Goal: Obtain resource: Download file/media

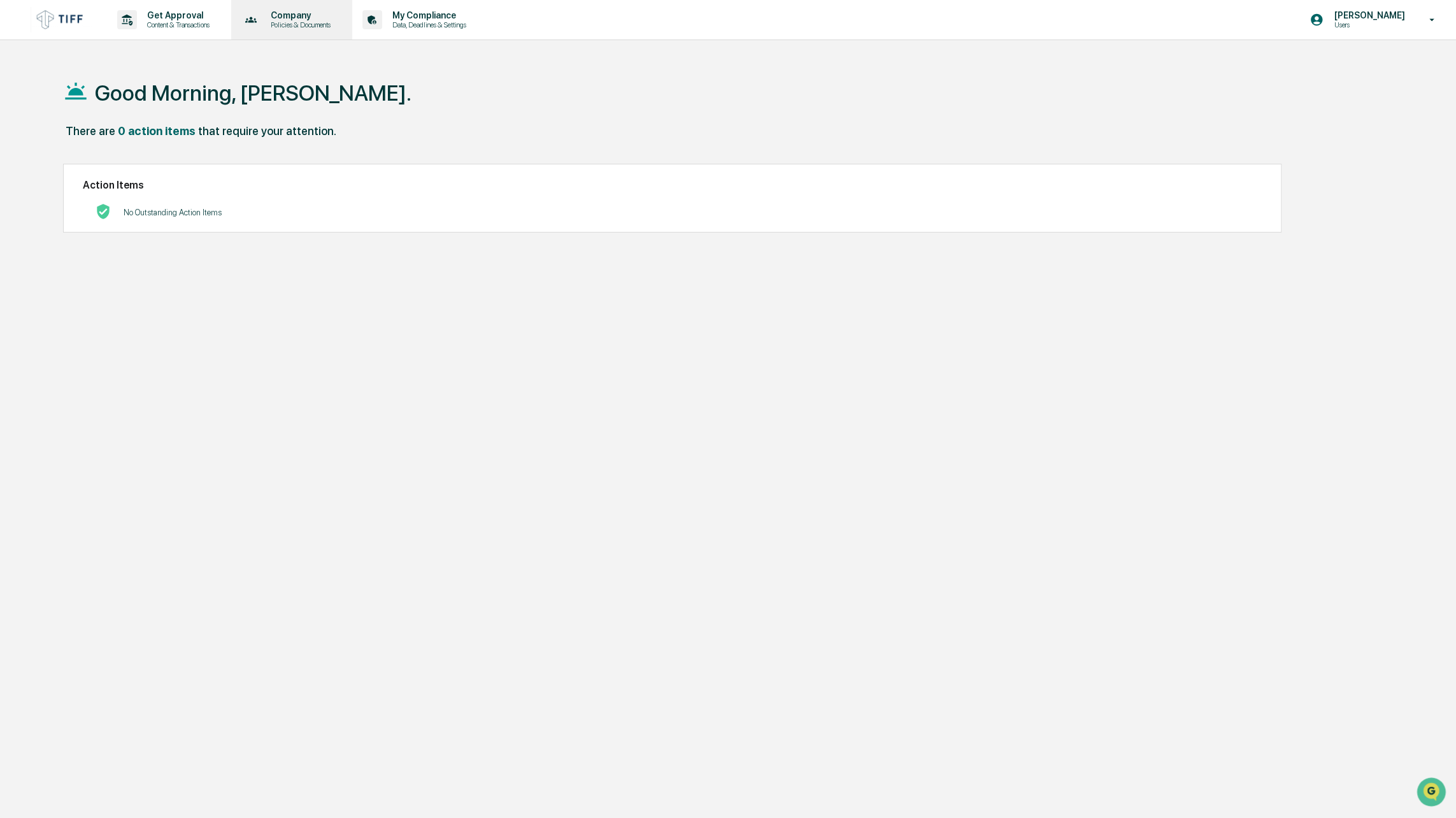
click at [296, 24] on p "Policies & Documents" at bounding box center [299, 24] width 76 height 9
click at [442, 23] on div at bounding box center [731, 409] width 1462 height 818
click at [443, 18] on p "My Compliance" at bounding box center [427, 15] width 91 height 10
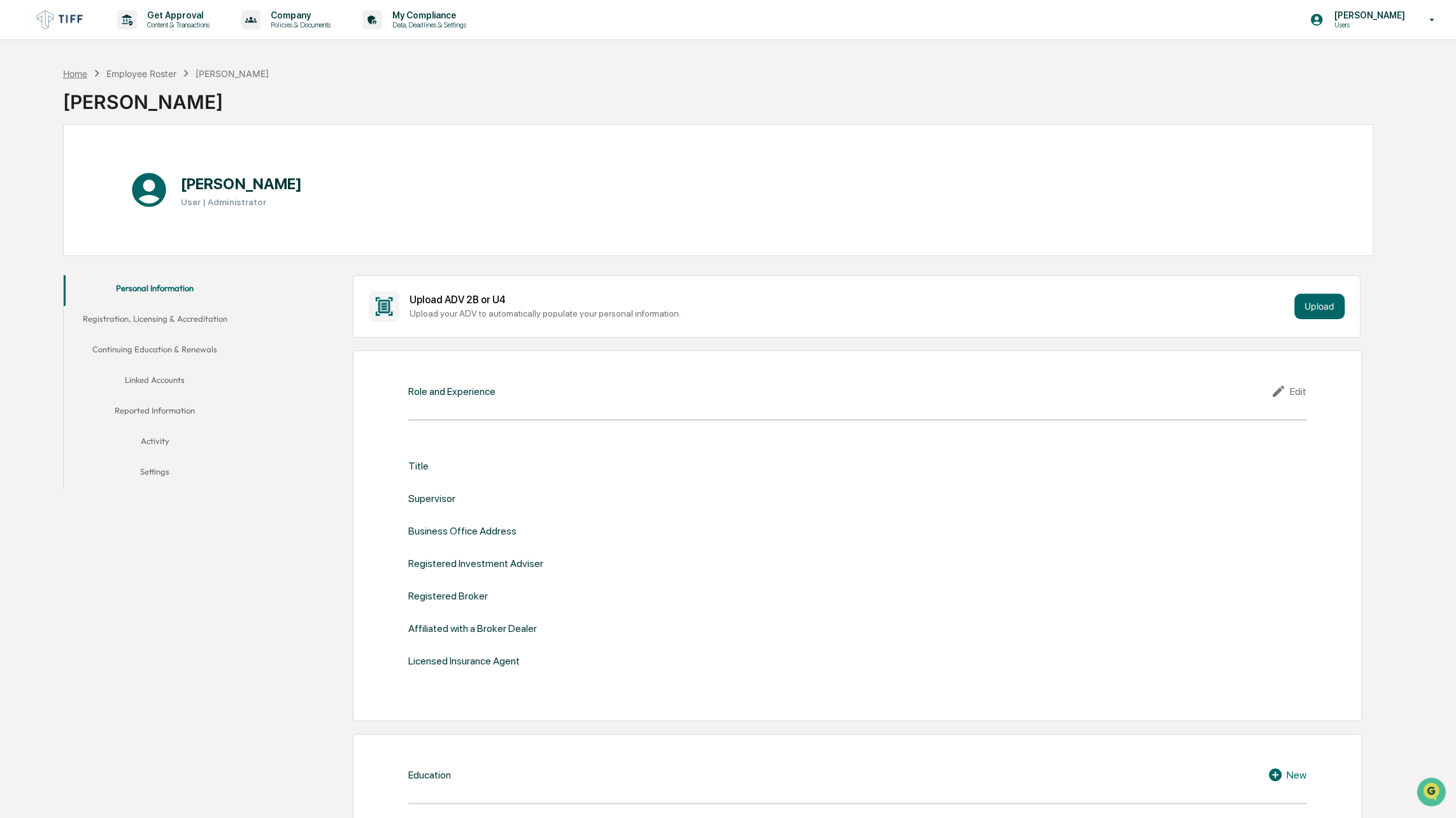
click at [76, 73] on div "Home" at bounding box center [75, 73] width 24 height 11
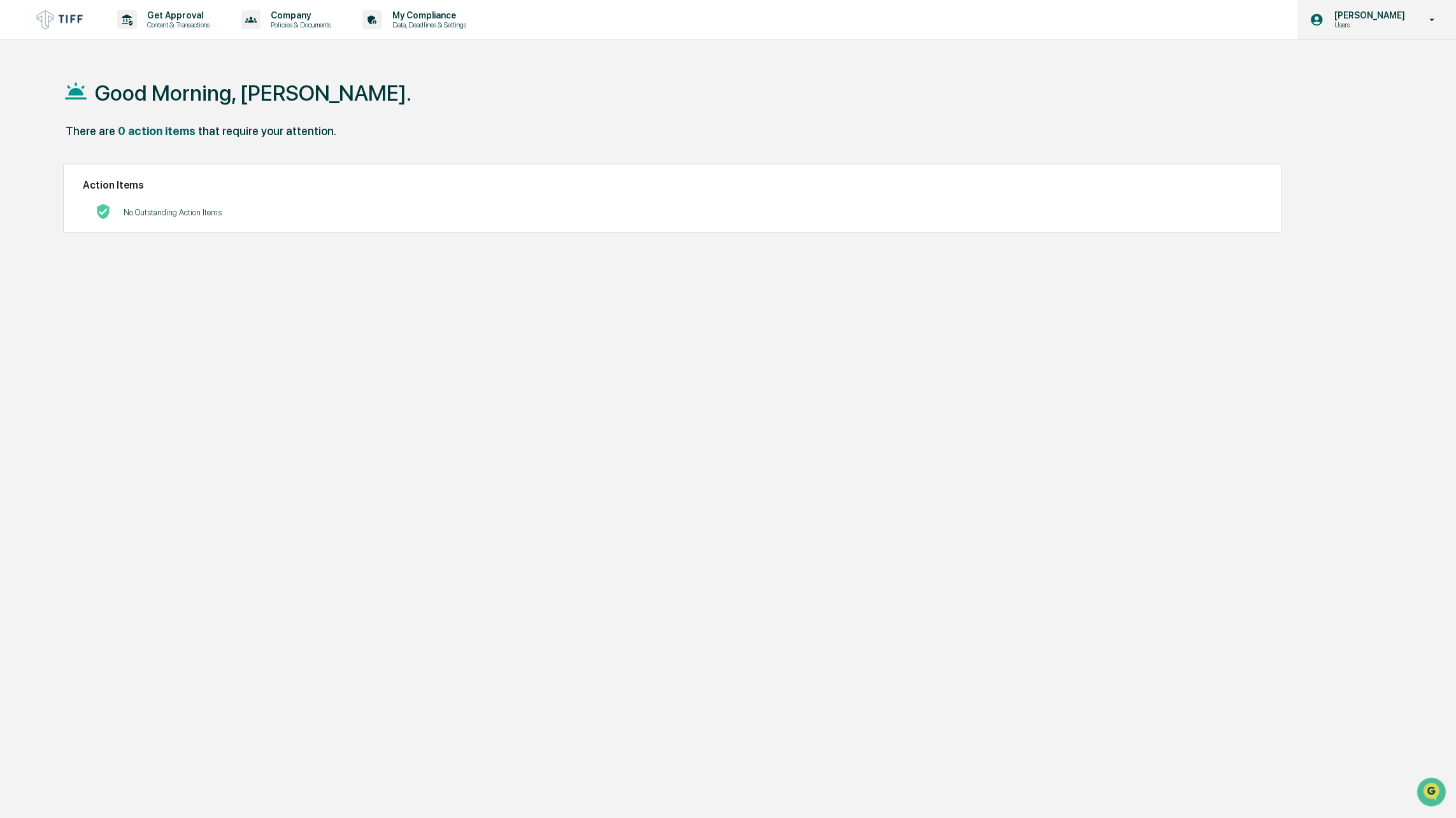
click at [1383, 20] on p "[PERSON_NAME]" at bounding box center [1368, 15] width 88 height 10
click at [1336, 69] on li "Switch to Admin view..." at bounding box center [1363, 65] width 178 height 24
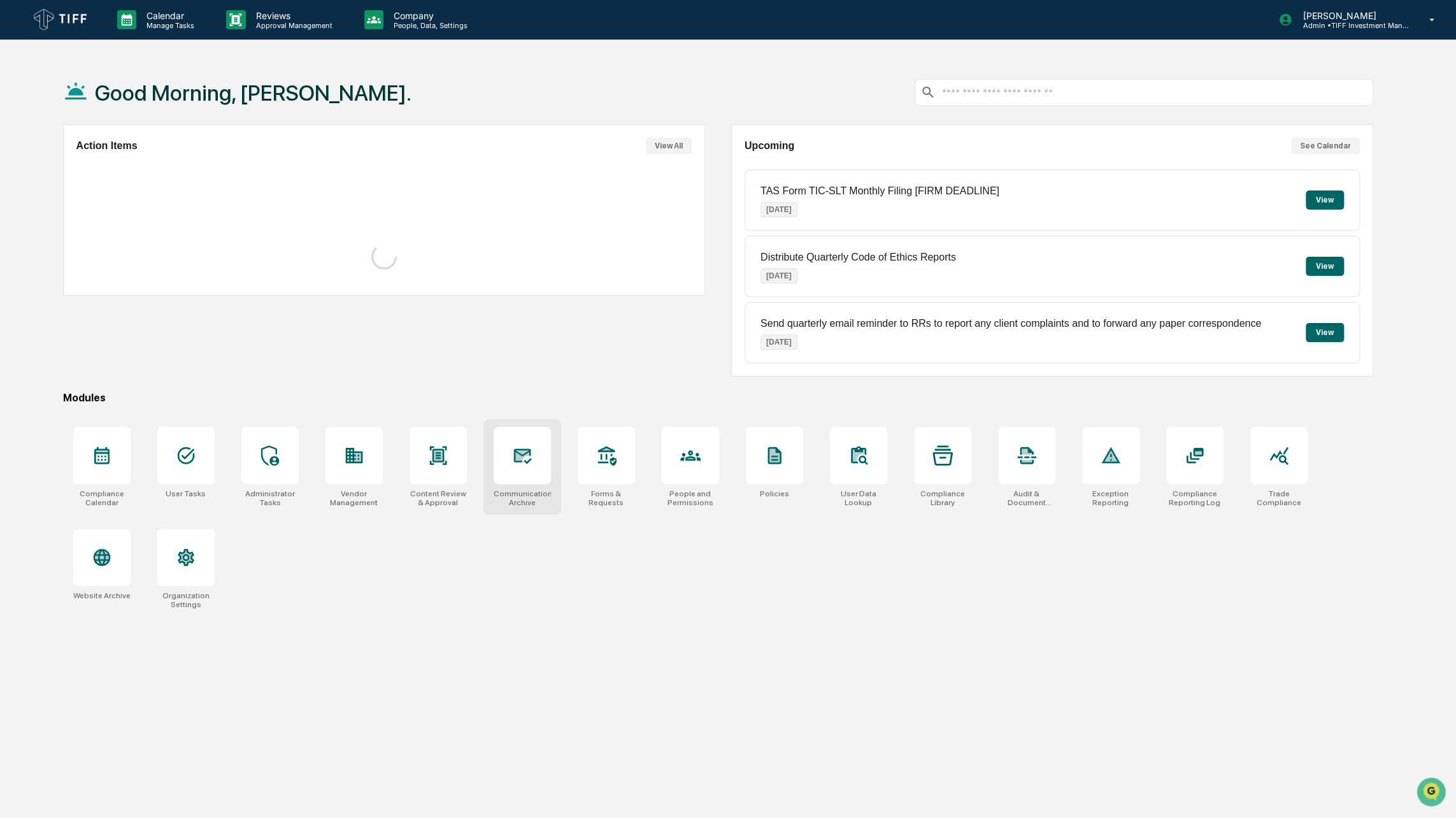
click at [522, 471] on div at bounding box center [522, 455] width 57 height 57
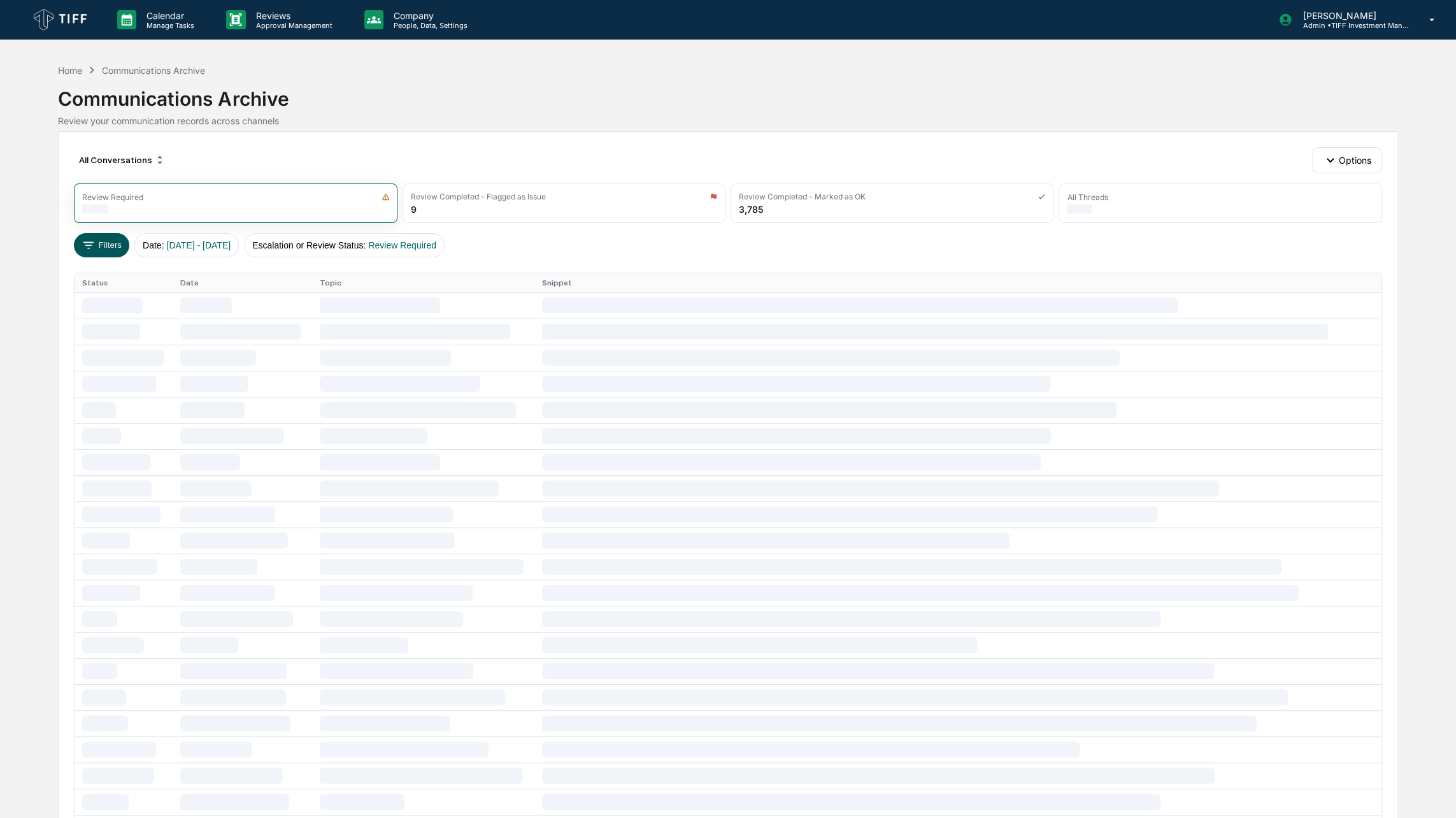
click at [94, 246] on icon at bounding box center [89, 246] width 14 height 14
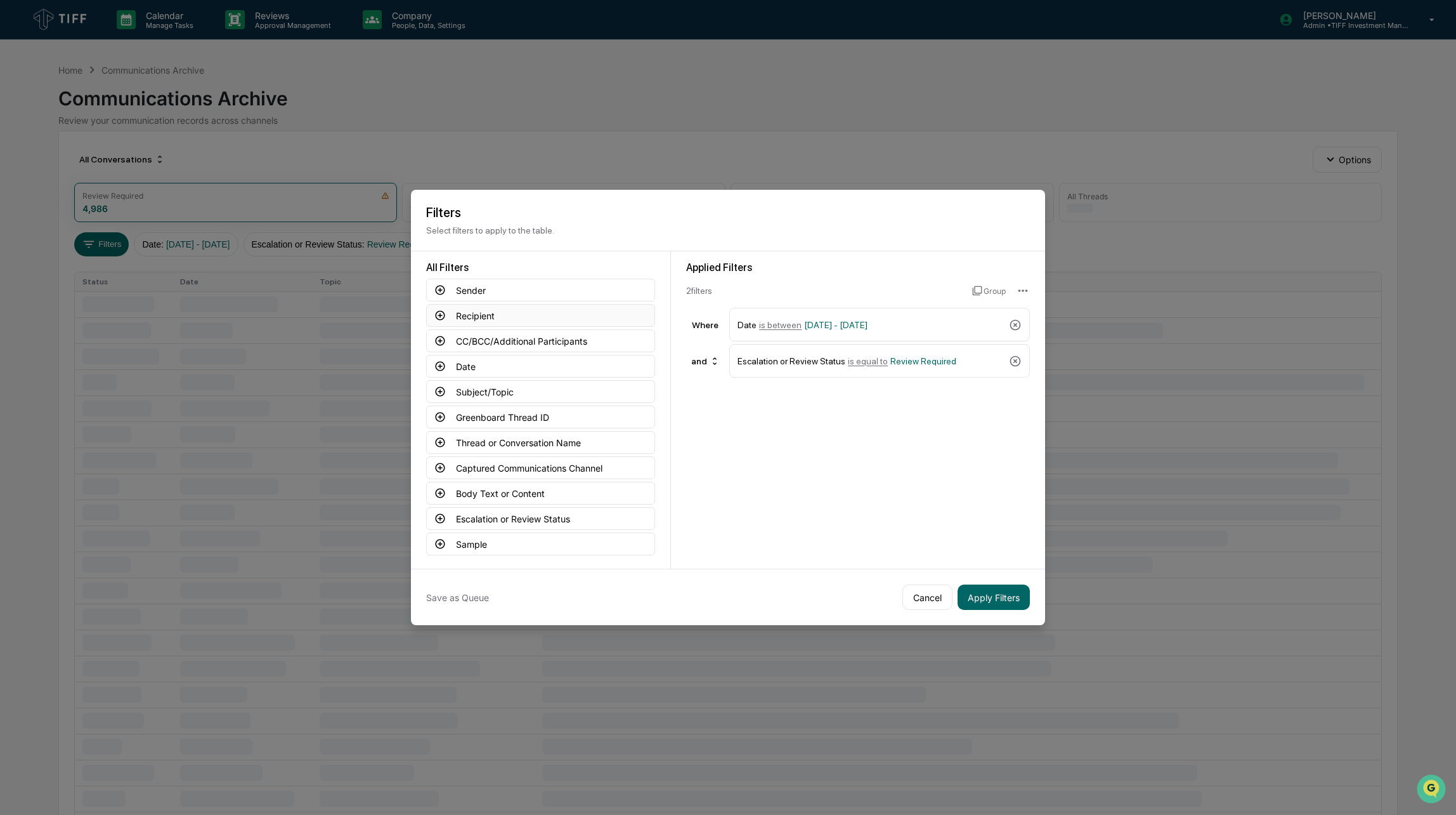
click at [474, 314] on button "Recipient" at bounding box center [541, 316] width 229 height 23
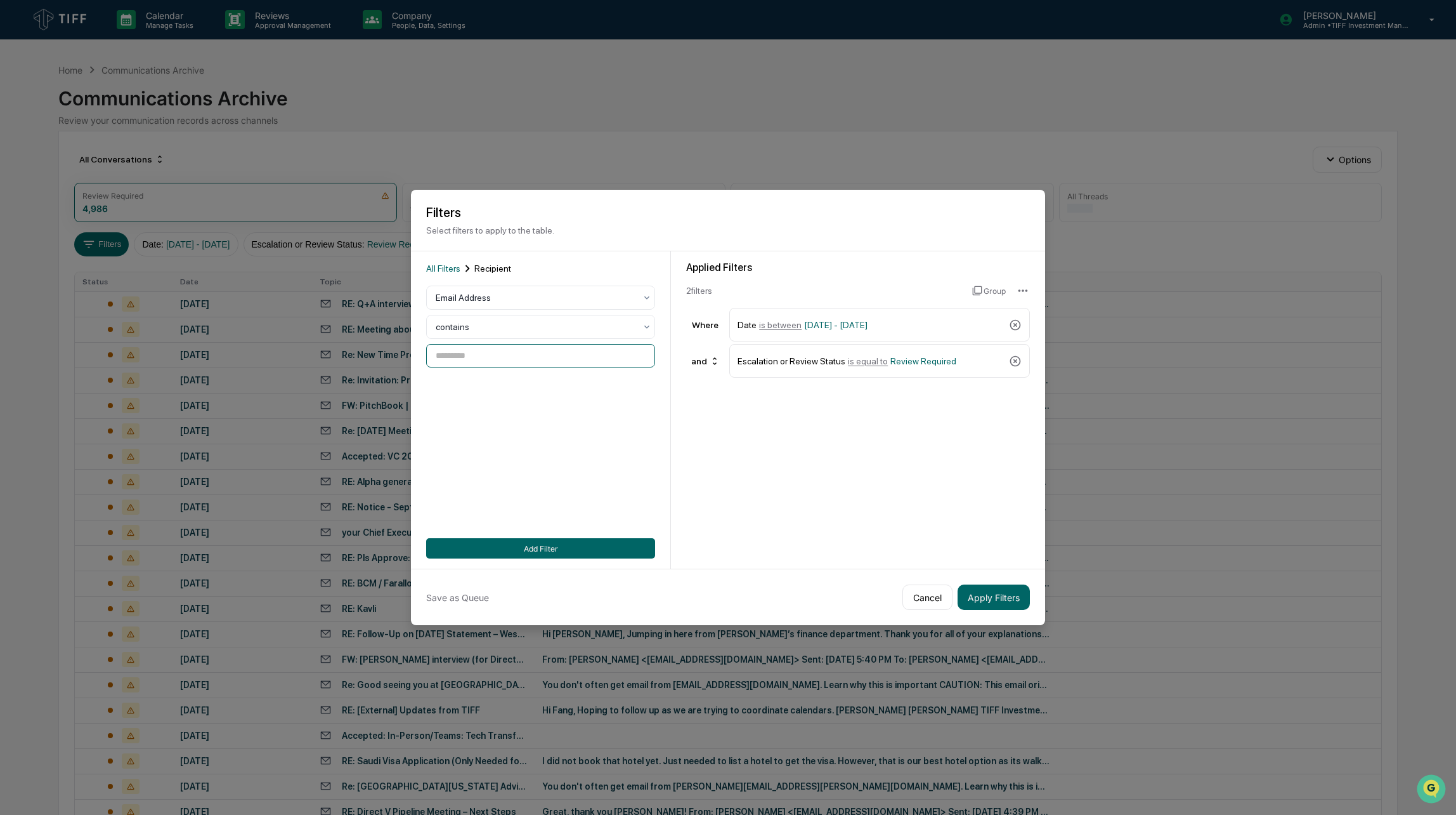
click at [455, 356] on input at bounding box center [541, 356] width 229 height 24
click at [467, 431] on div "[EMAIL_ADDRESS][DOMAIN_NAME]" at bounding box center [537, 429] width 172 height 9
type input "**********"
click at [531, 552] on button "Add Filter" at bounding box center [541, 548] width 229 height 20
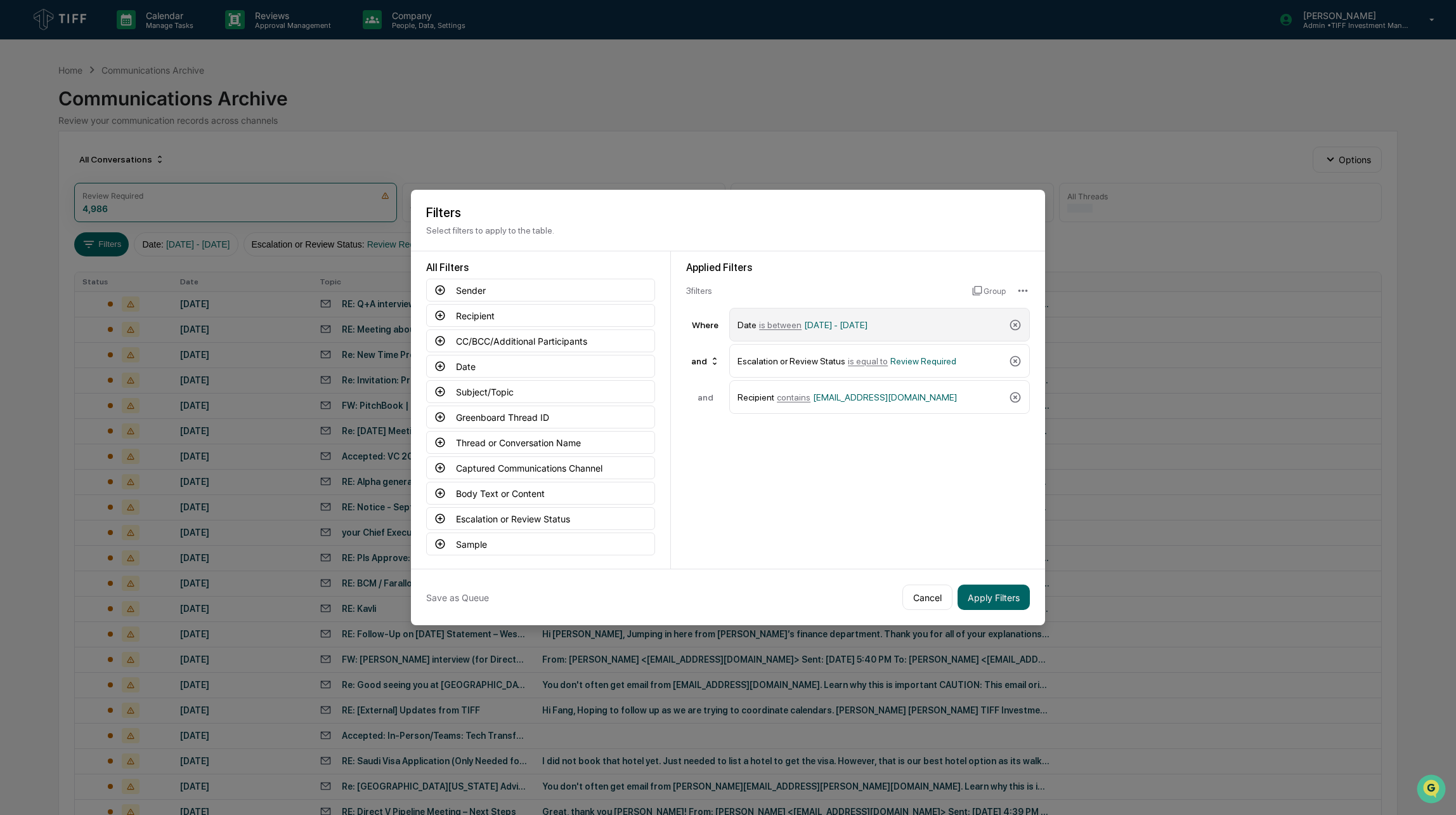
click at [853, 322] on span "[DATE] - [DATE]" at bounding box center [836, 325] width 64 height 10
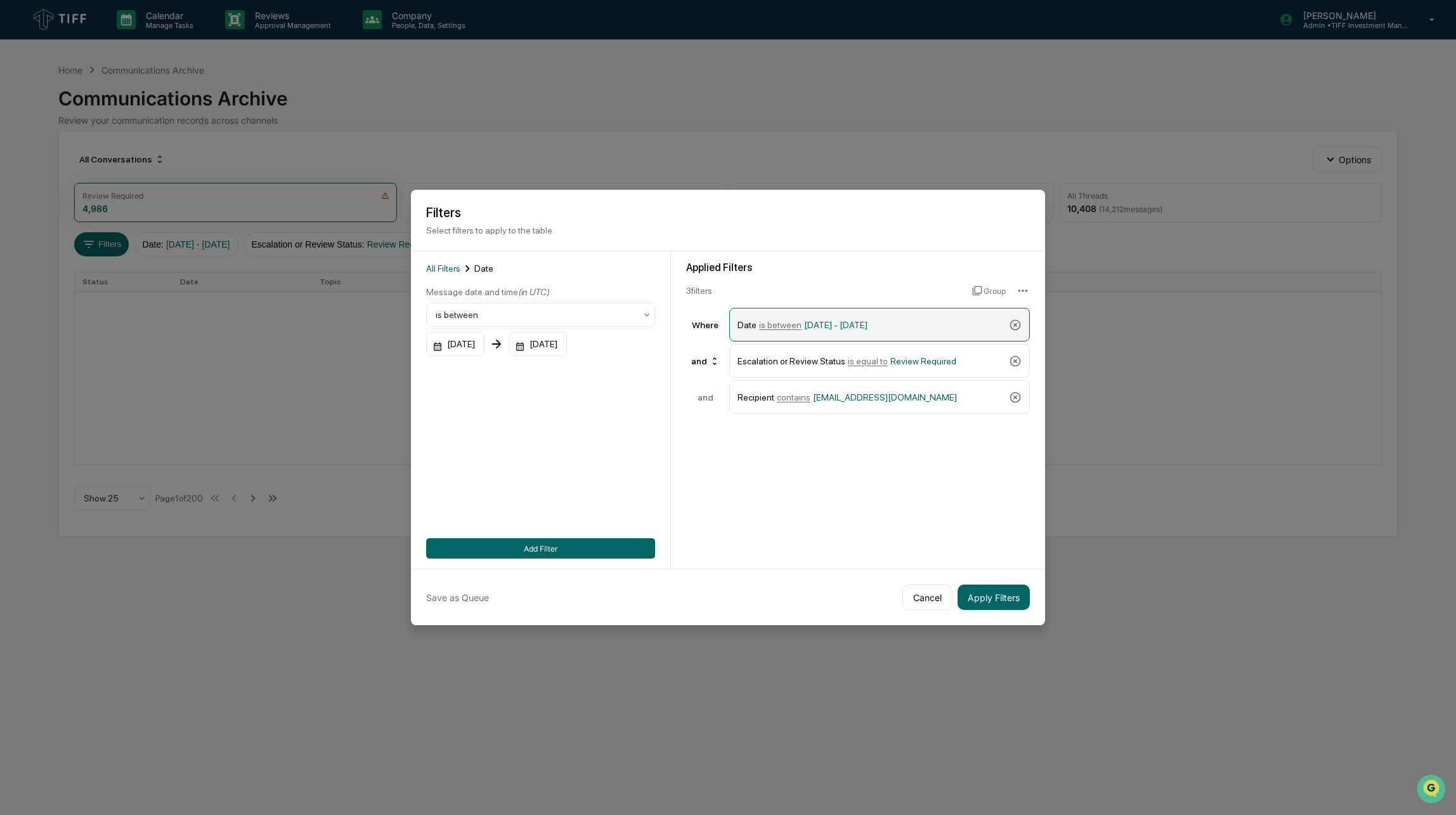
click at [825, 327] on span "[DATE] - [DATE]" at bounding box center [836, 325] width 64 height 10
click at [787, 327] on span "is between" at bounding box center [780, 325] width 42 height 10
click at [1017, 324] on icon at bounding box center [1015, 325] width 13 height 13
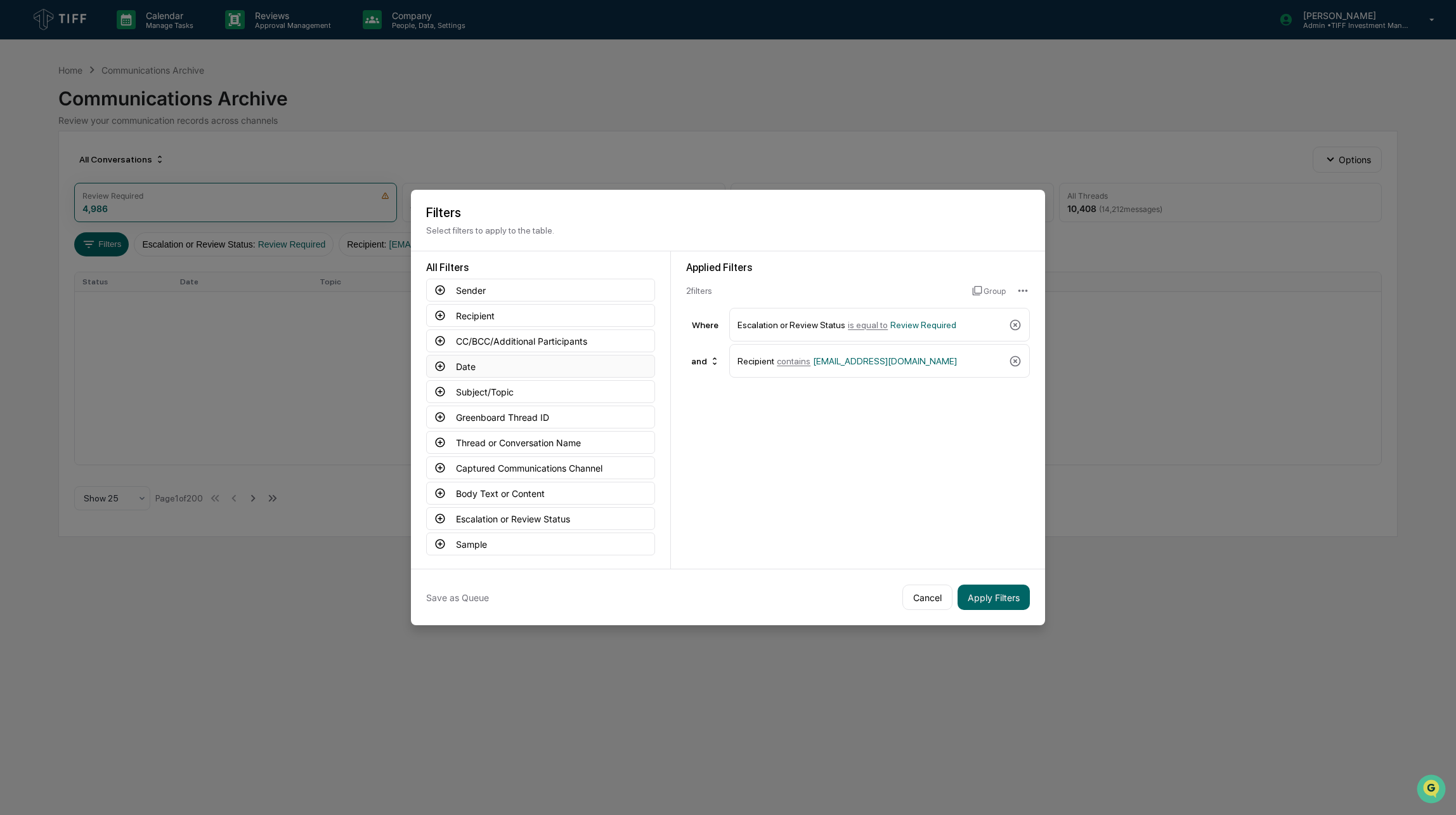
click at [463, 366] on button "Date" at bounding box center [541, 366] width 229 height 23
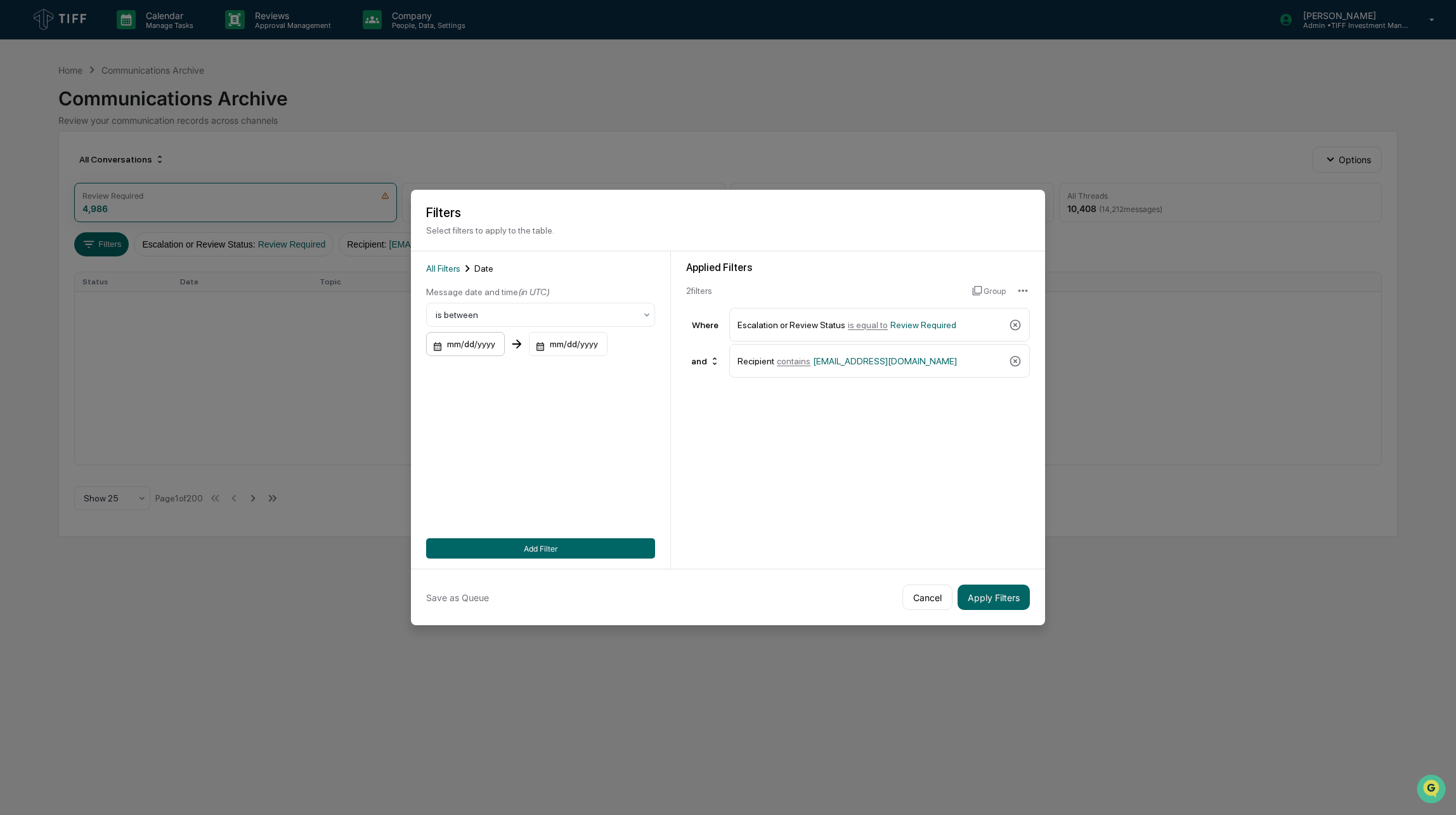
click at [458, 347] on div "mm/dd/yyyy" at bounding box center [466, 344] width 79 height 24
click at [471, 373] on div "[DATE]" at bounding box center [456, 376] width 30 height 14
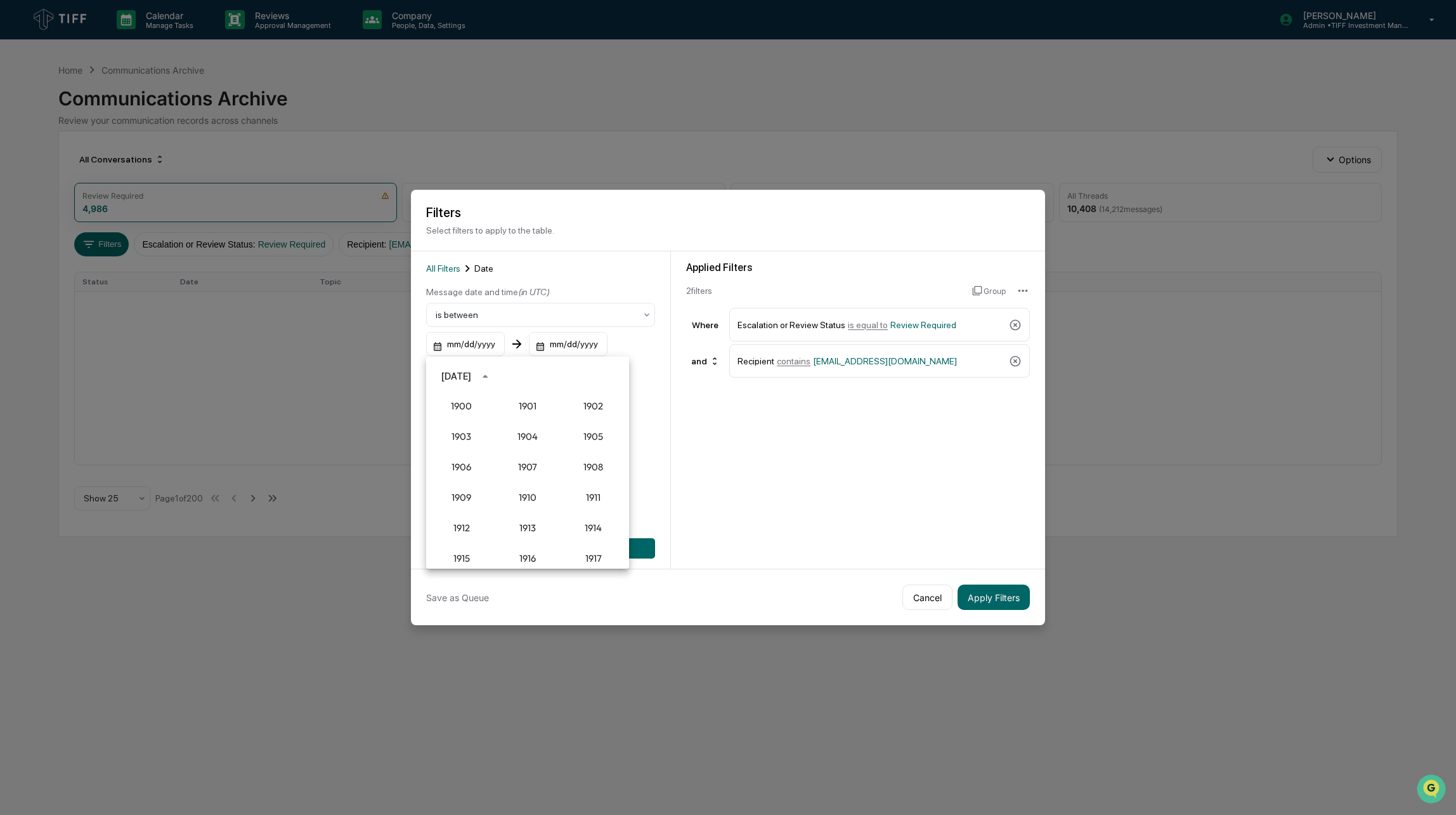
scroll to position [1175, 0]
click at [519, 457] on button "2021" at bounding box center [528, 449] width 46 height 23
click at [537, 474] on button "Aug" at bounding box center [528, 474] width 46 height 23
click at [503, 526] on button "31" at bounding box center [502, 525] width 23 height 23
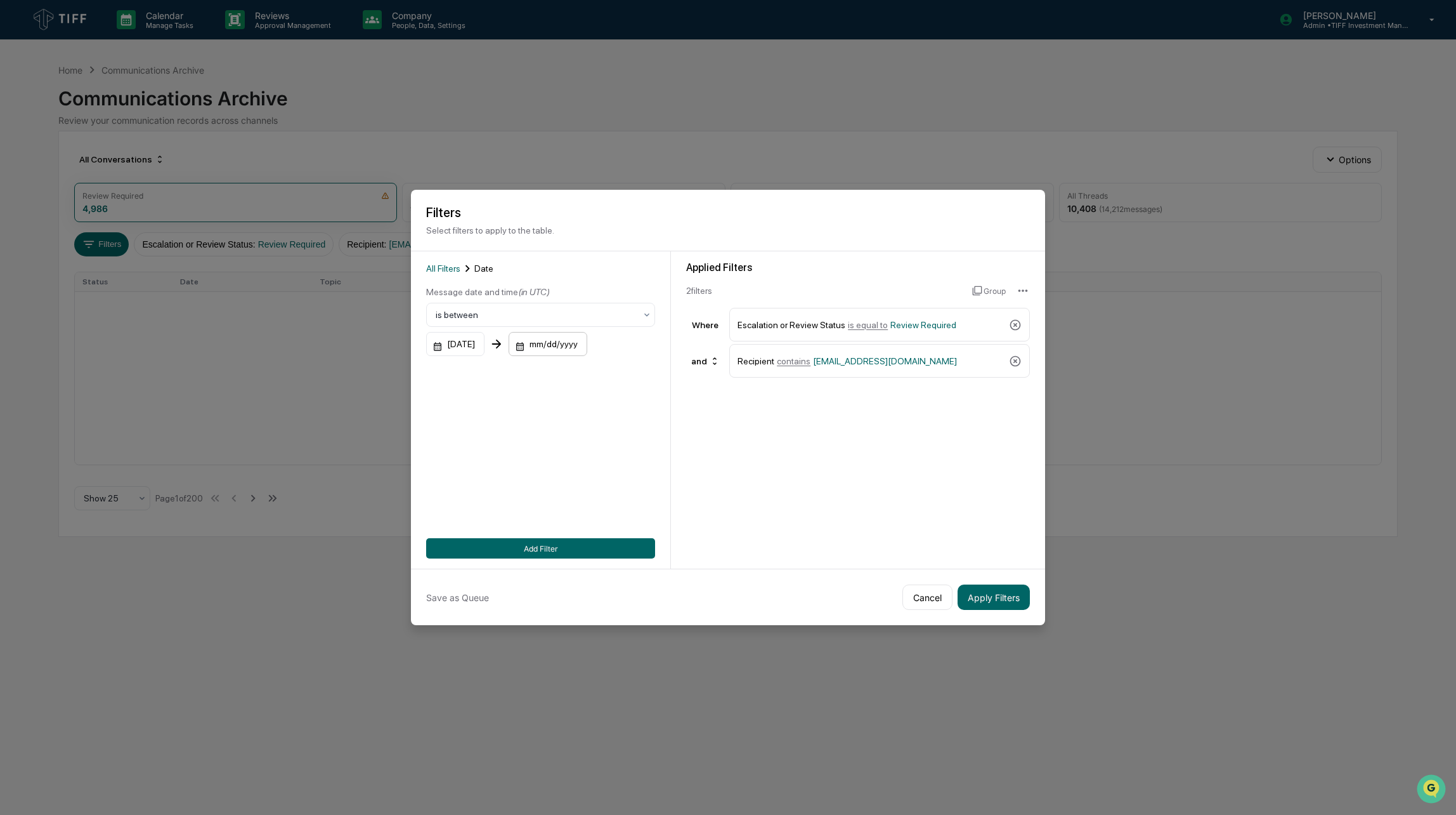
click at [584, 345] on div "mm/dd/yyyy" at bounding box center [548, 344] width 79 height 24
click at [571, 371] on div "[DATE]" at bounding box center [556, 376] width 30 height 14
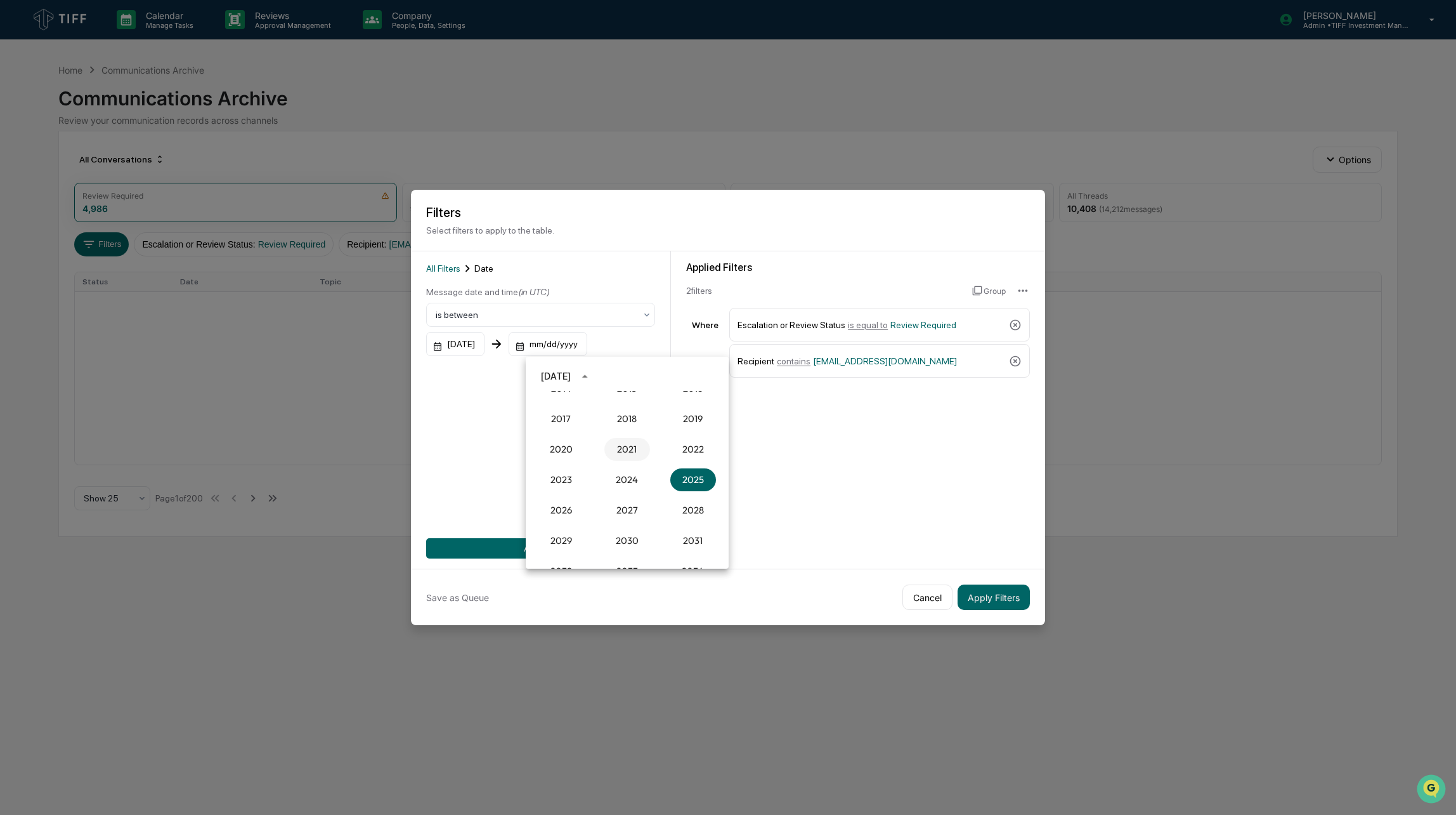
click at [619, 452] on button "2021" at bounding box center [627, 449] width 46 height 23
click at [693, 502] on button "Dec" at bounding box center [693, 507] width 46 height 23
click at [676, 526] on button "31" at bounding box center [678, 525] width 23 height 23
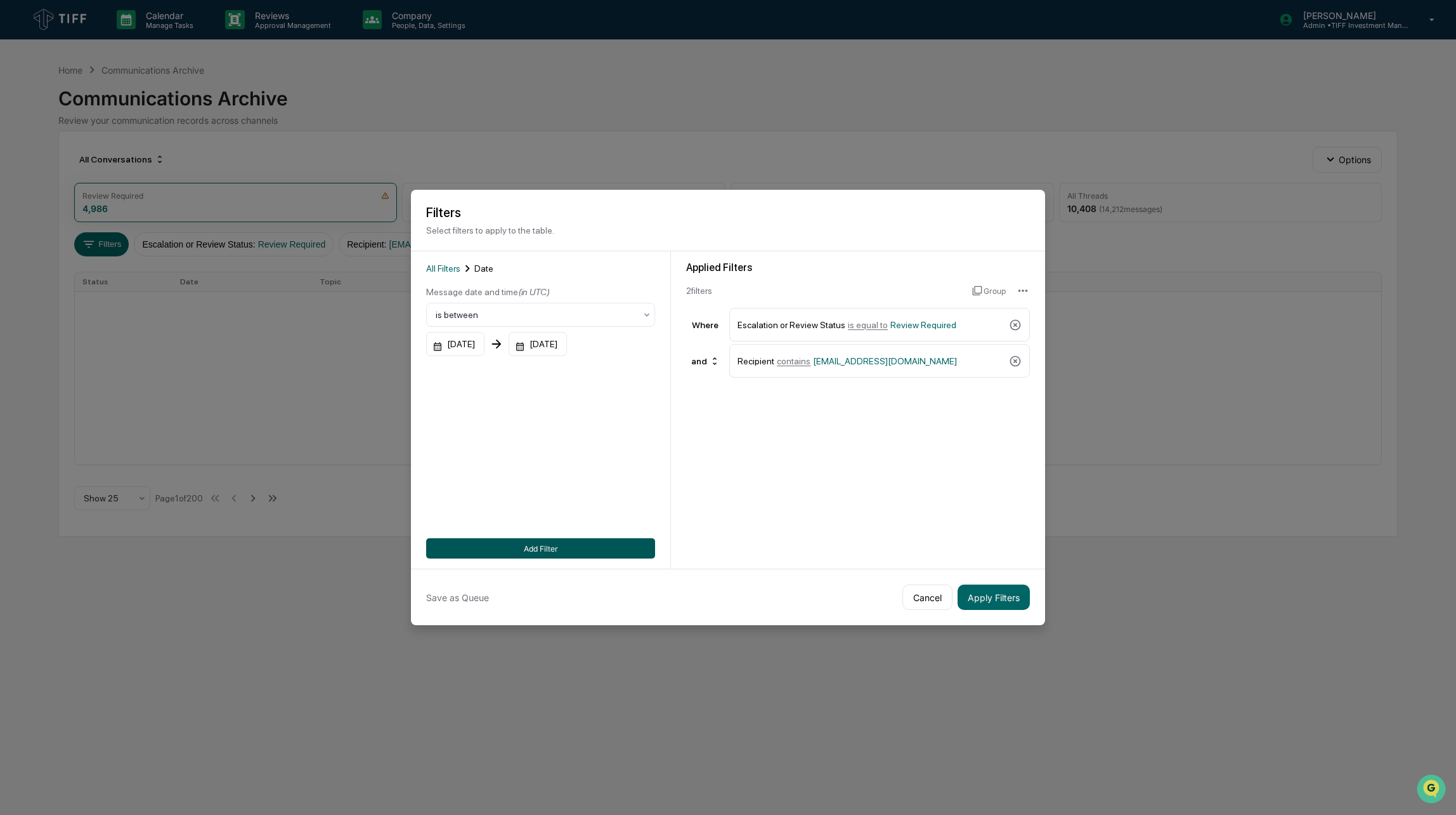
click at [557, 549] on button "Add Filter" at bounding box center [541, 548] width 229 height 20
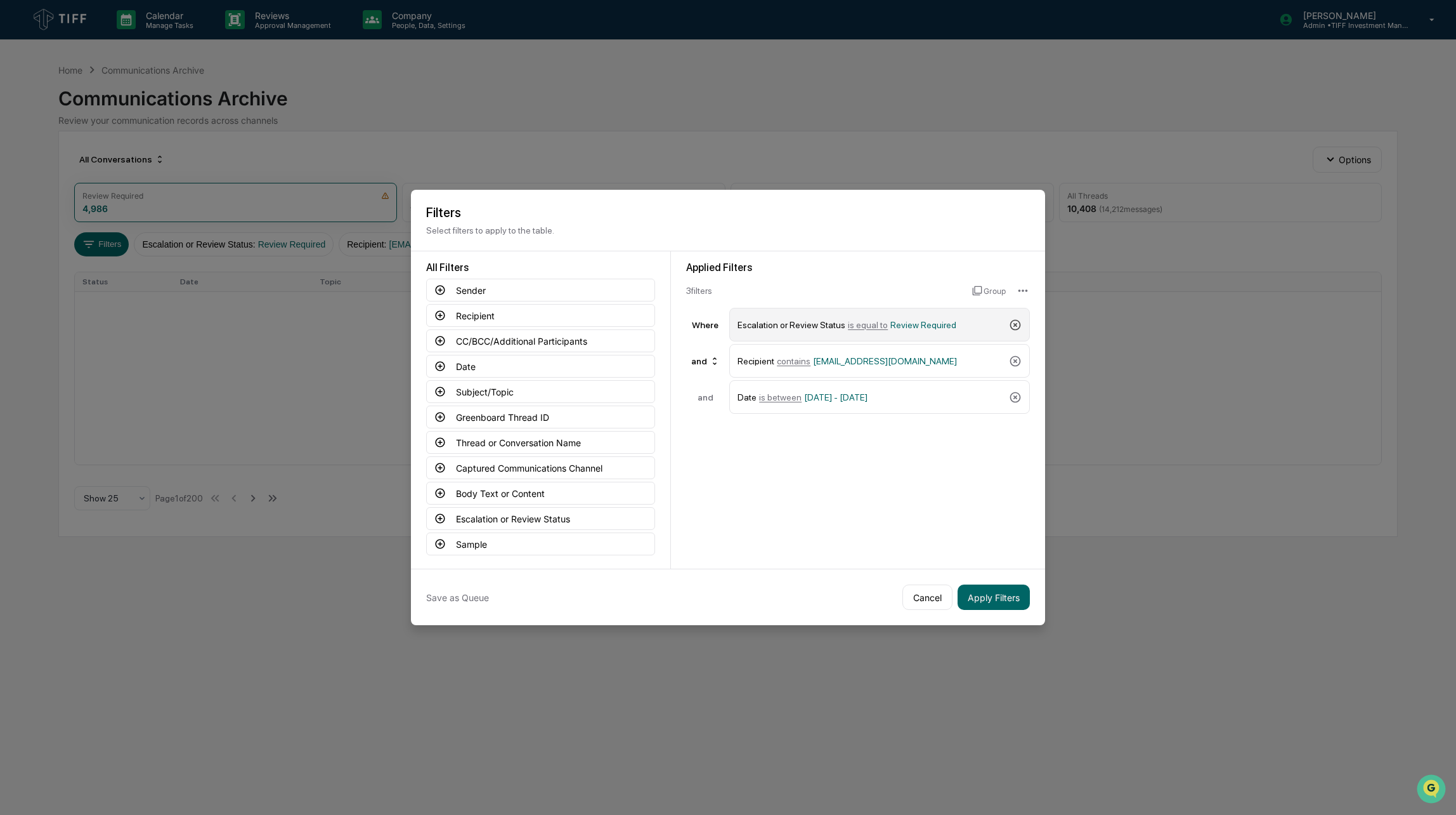
click at [1018, 326] on icon at bounding box center [1015, 325] width 13 height 13
click at [471, 389] on button "Subject/Topic" at bounding box center [541, 391] width 229 height 23
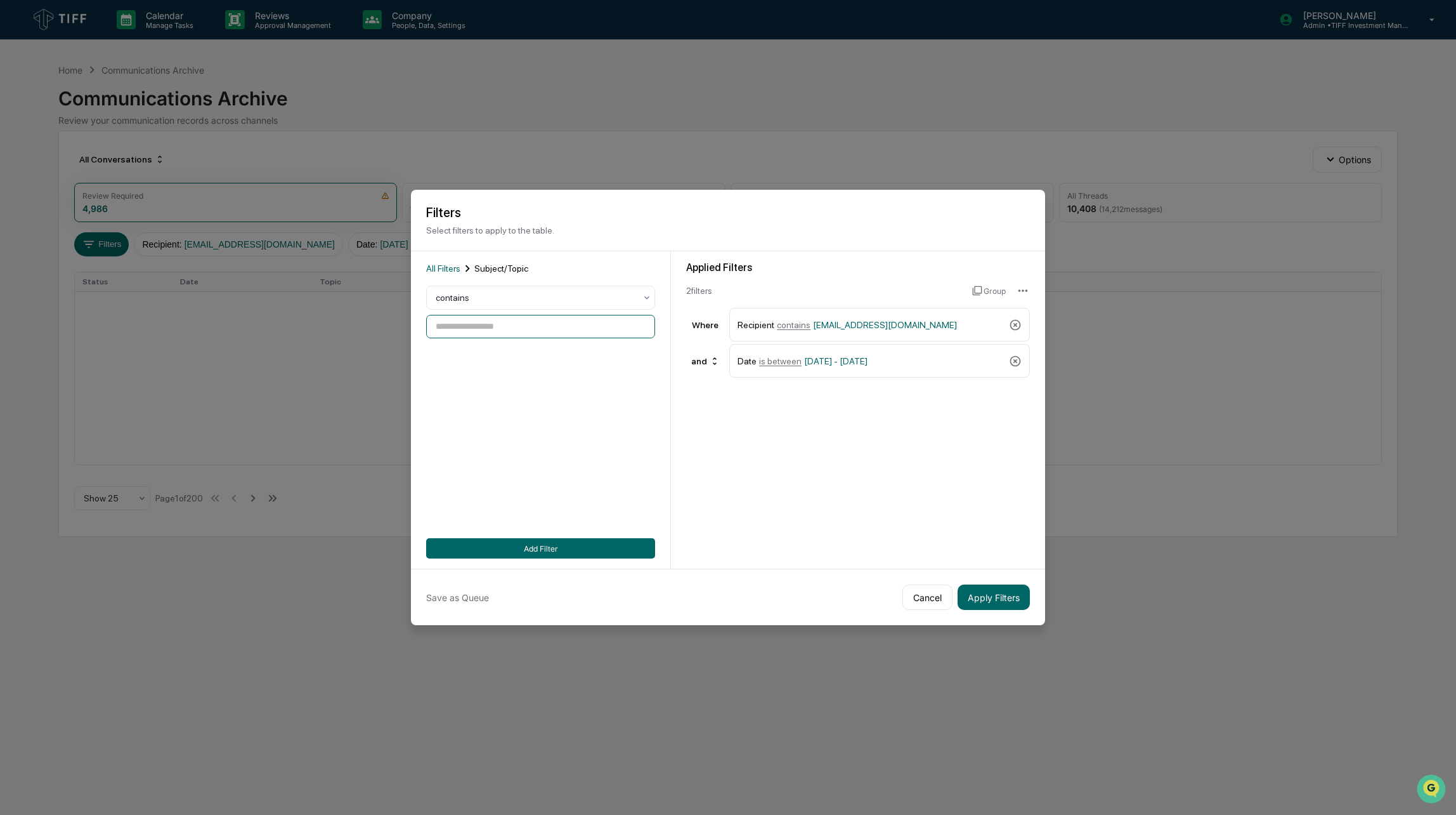
click at [480, 333] on input at bounding box center [541, 326] width 229 height 24
type input "**"
click at [603, 548] on button "Add Filter" at bounding box center [541, 548] width 229 height 20
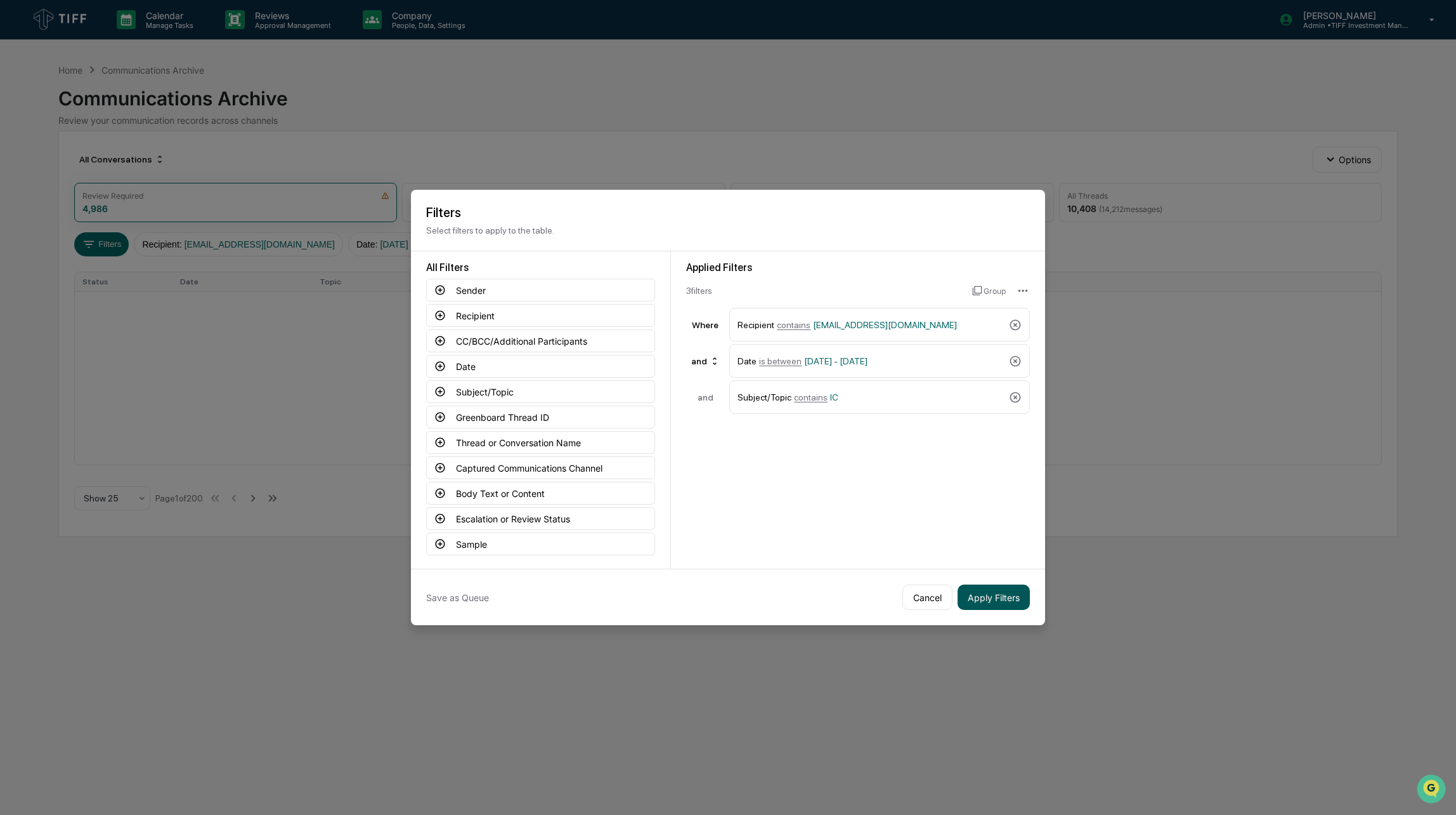
click at [998, 603] on button "Apply Filters" at bounding box center [993, 597] width 72 height 25
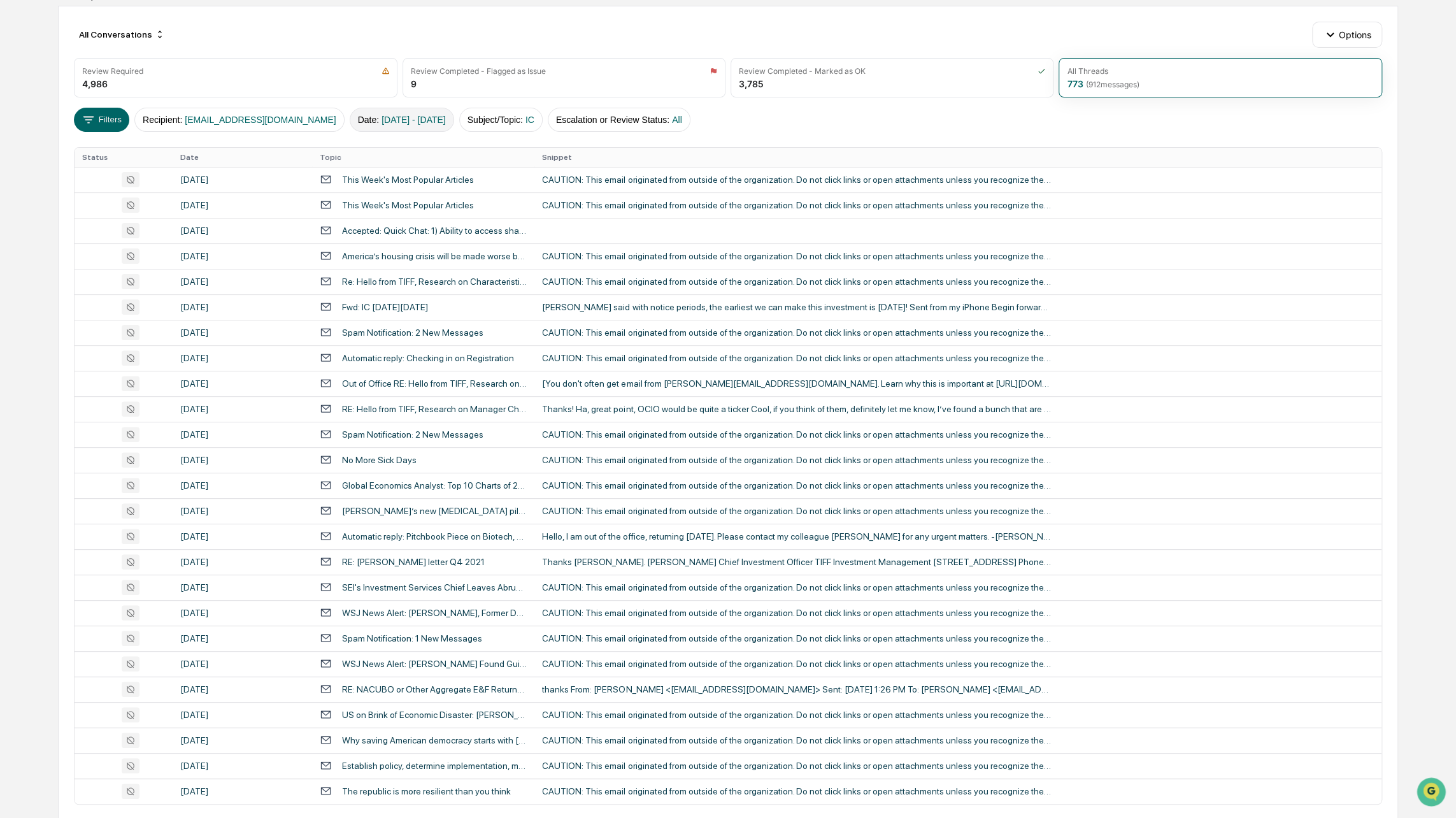
scroll to position [126, 0]
click at [381, 117] on span "[DATE] - [DATE]" at bounding box center [414, 119] width 65 height 10
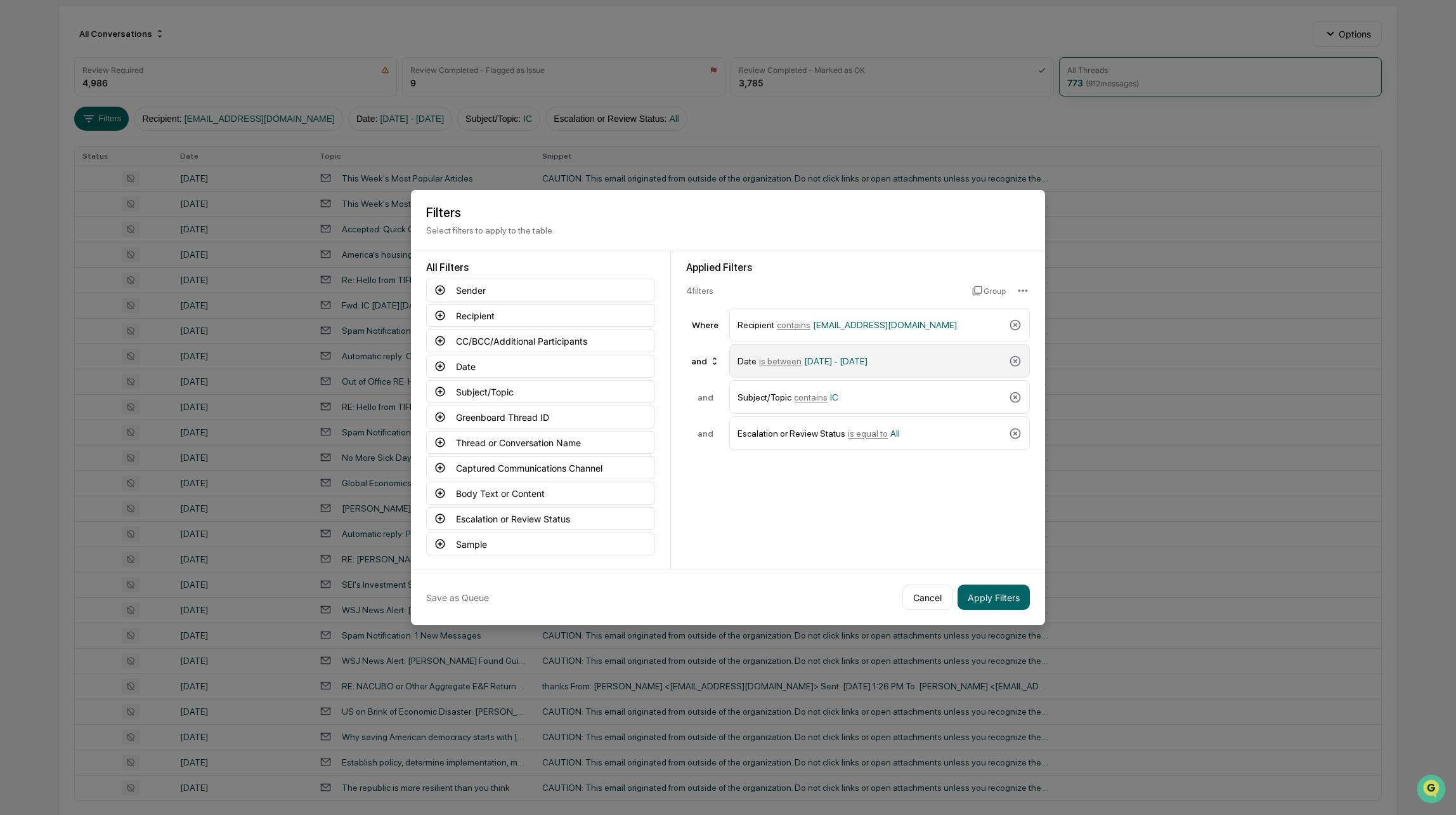
click at [822, 360] on span "[DATE] - [DATE]" at bounding box center [836, 361] width 64 height 10
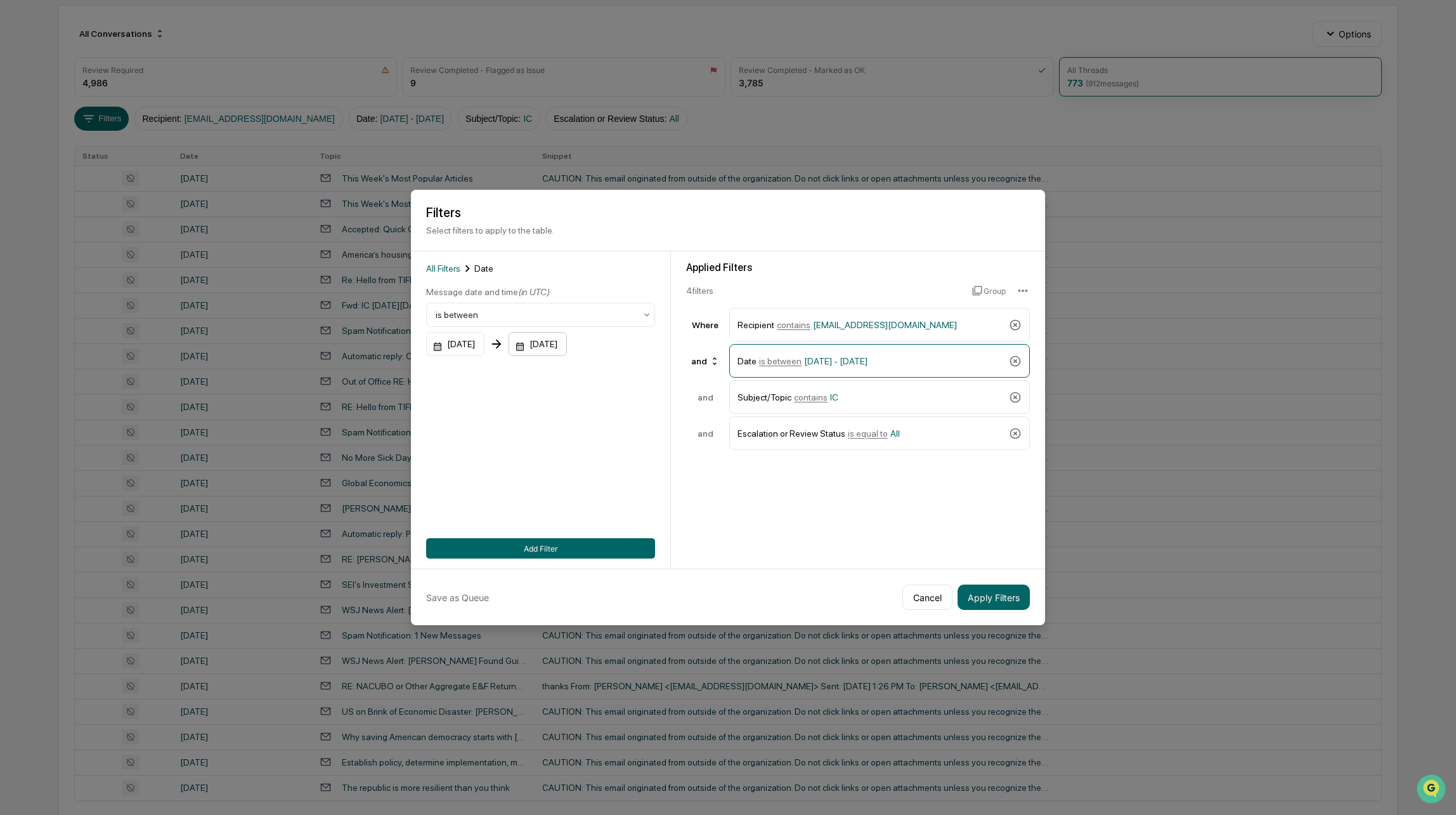
click at [562, 349] on div "[DATE]" at bounding box center [538, 344] width 59 height 24
click at [688, 373] on icon "Previous month" at bounding box center [684, 376] width 14 height 14
click at [574, 429] on button "1" at bounding box center [576, 429] width 23 height 23
click at [990, 603] on button "Apply Filters" at bounding box center [993, 597] width 72 height 25
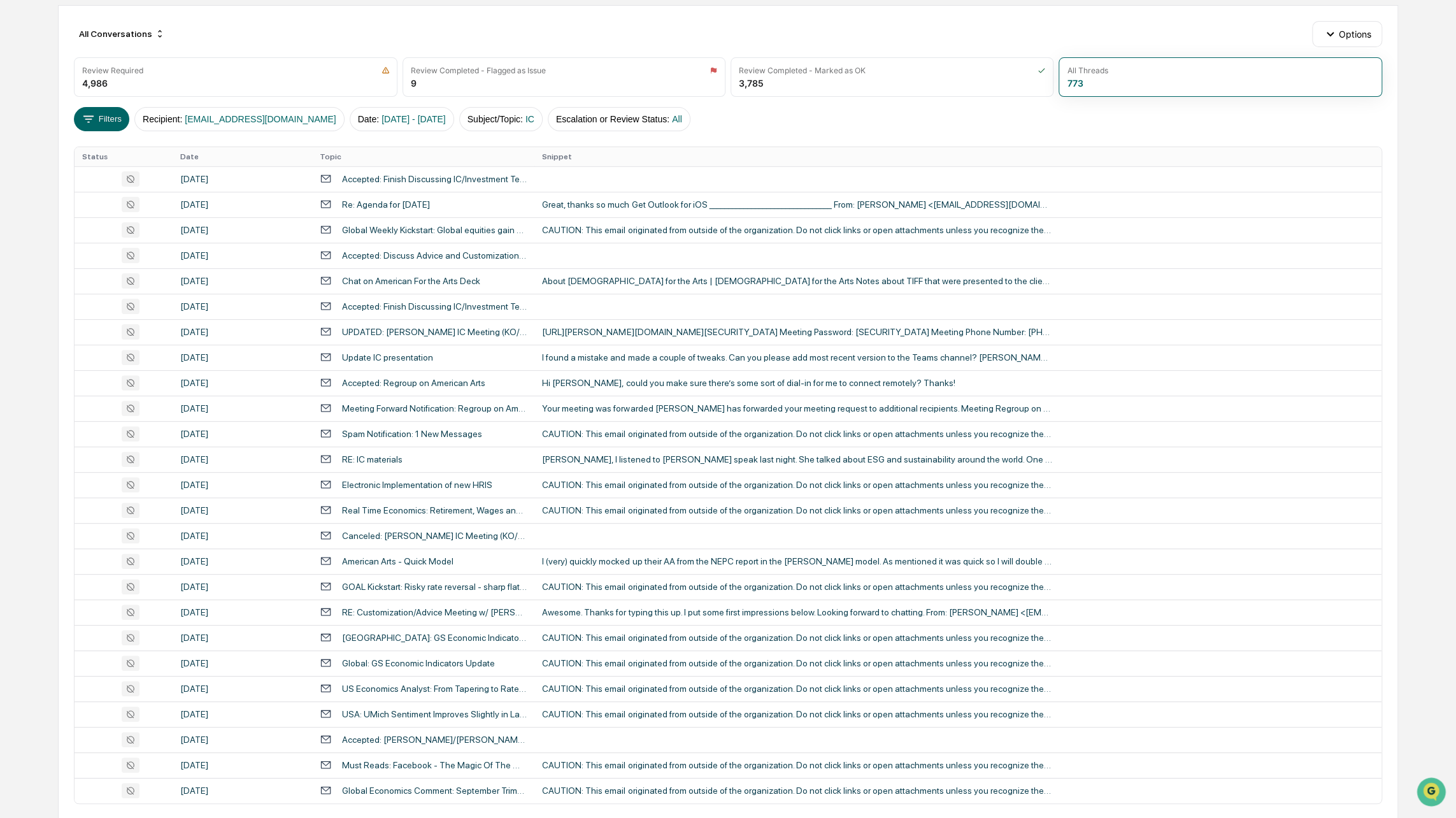
click at [186, 154] on th "Date" at bounding box center [242, 157] width 139 height 19
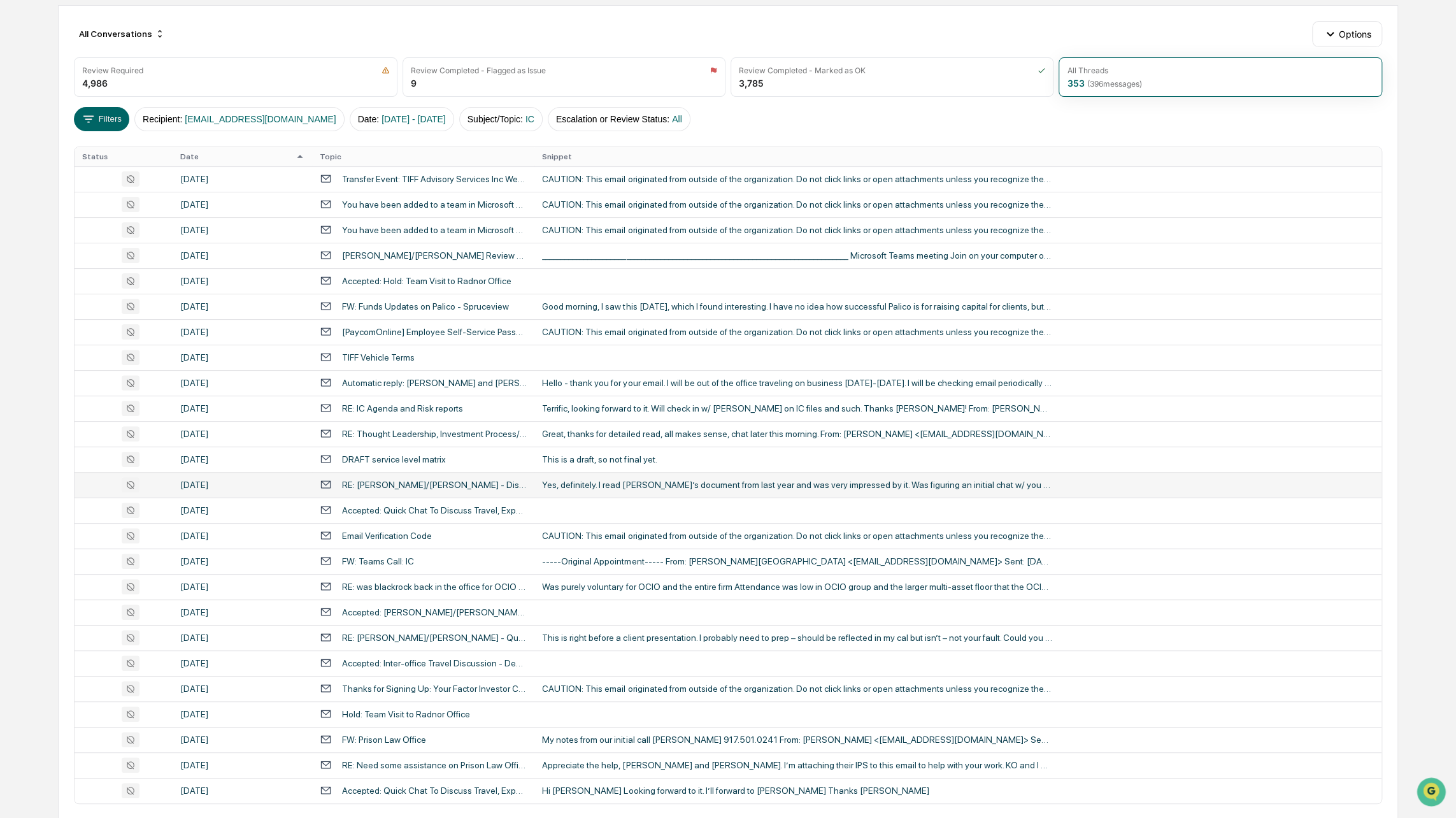
scroll to position [183, 0]
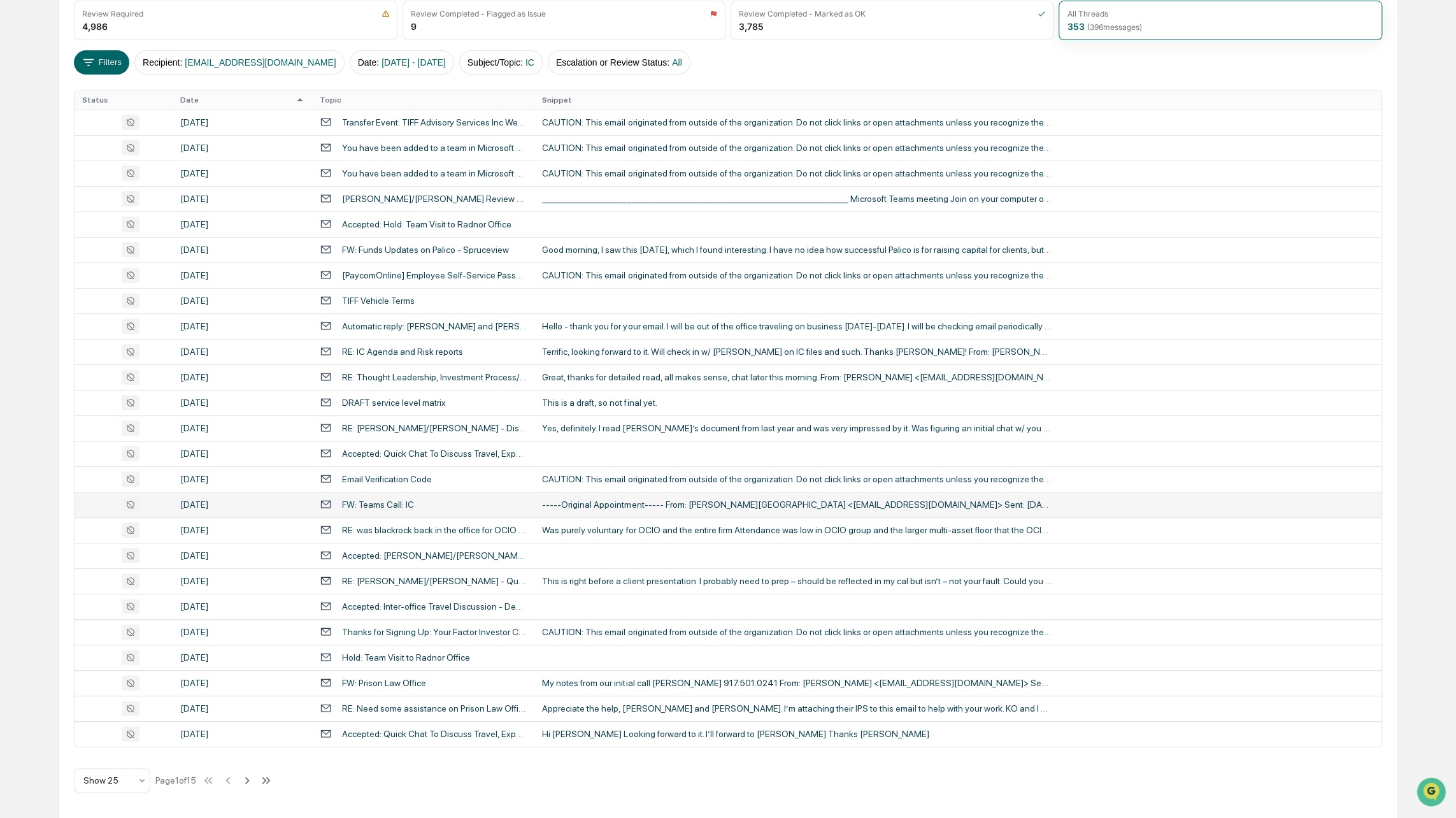
click at [410, 507] on div "FW: Teams Call: IC" at bounding box center [378, 504] width 72 height 10
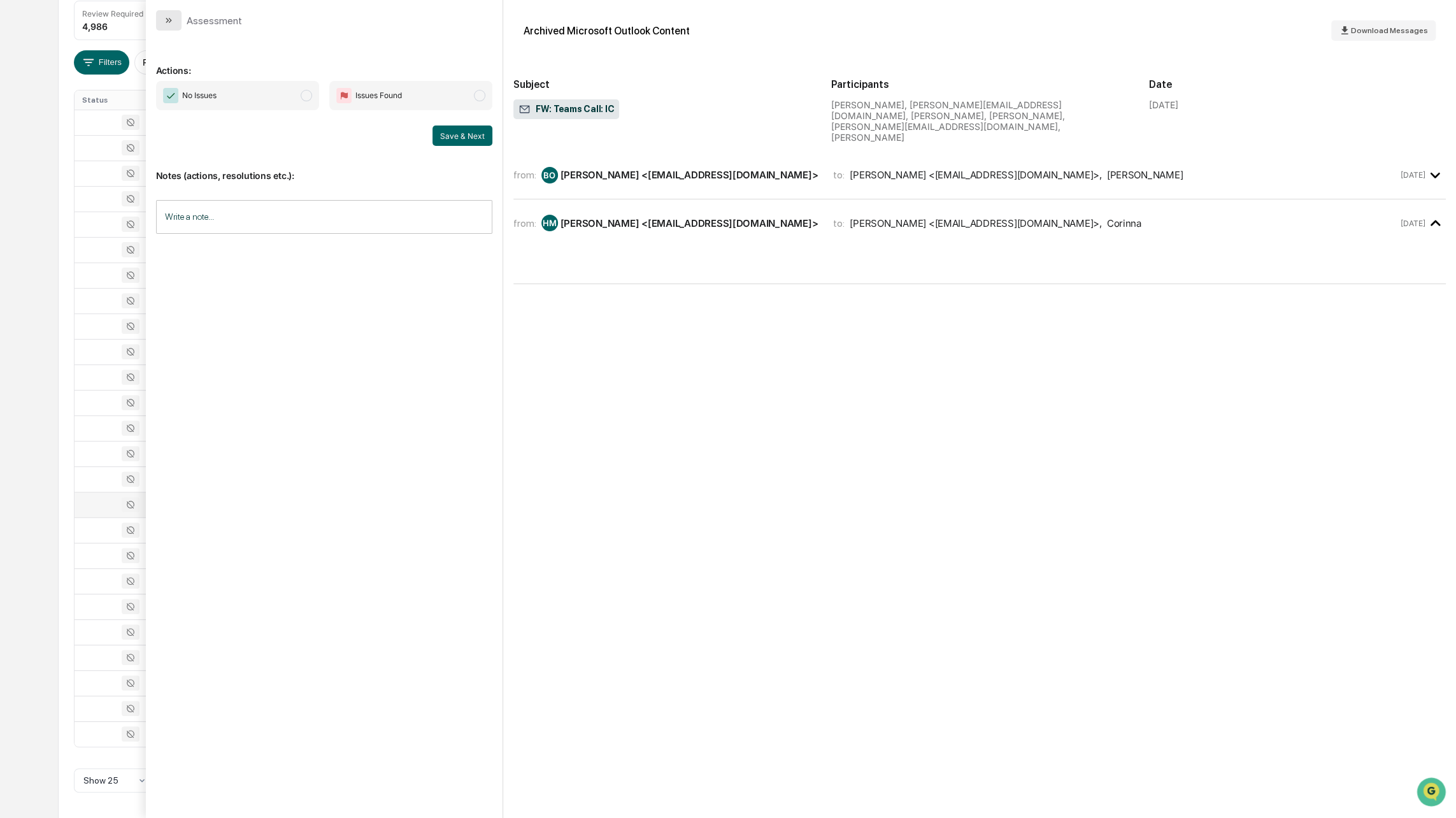
click at [170, 20] on icon "modal" at bounding box center [169, 20] width 10 height 10
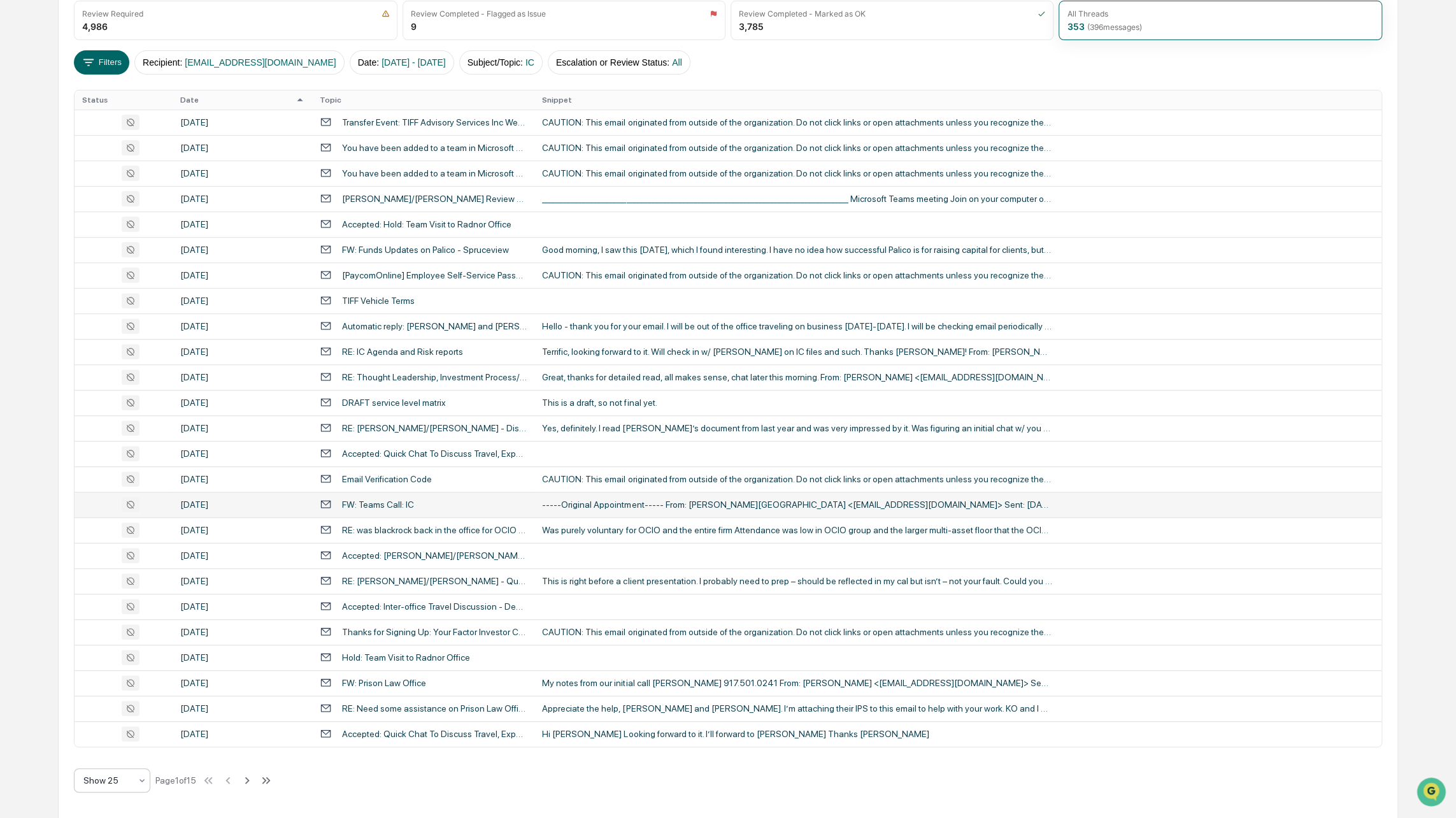
click at [126, 790] on div "Show 25" at bounding box center [112, 781] width 76 height 24
click at [123, 746] on div "Show 100" at bounding box center [112, 745] width 75 height 25
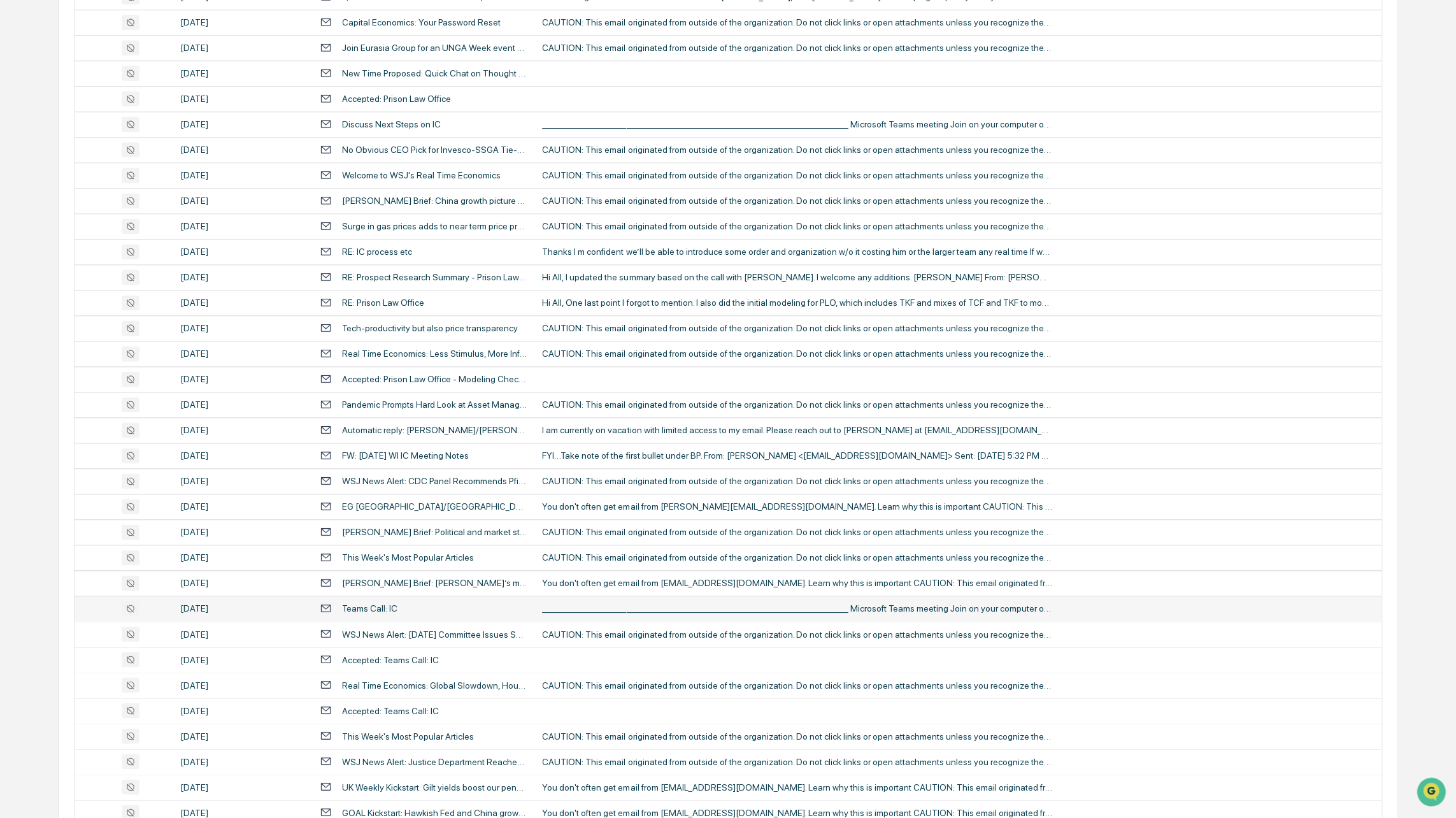
scroll to position [1200, 0]
click at [397, 612] on div "Teams Call: IC" at bounding box center [423, 608] width 207 height 12
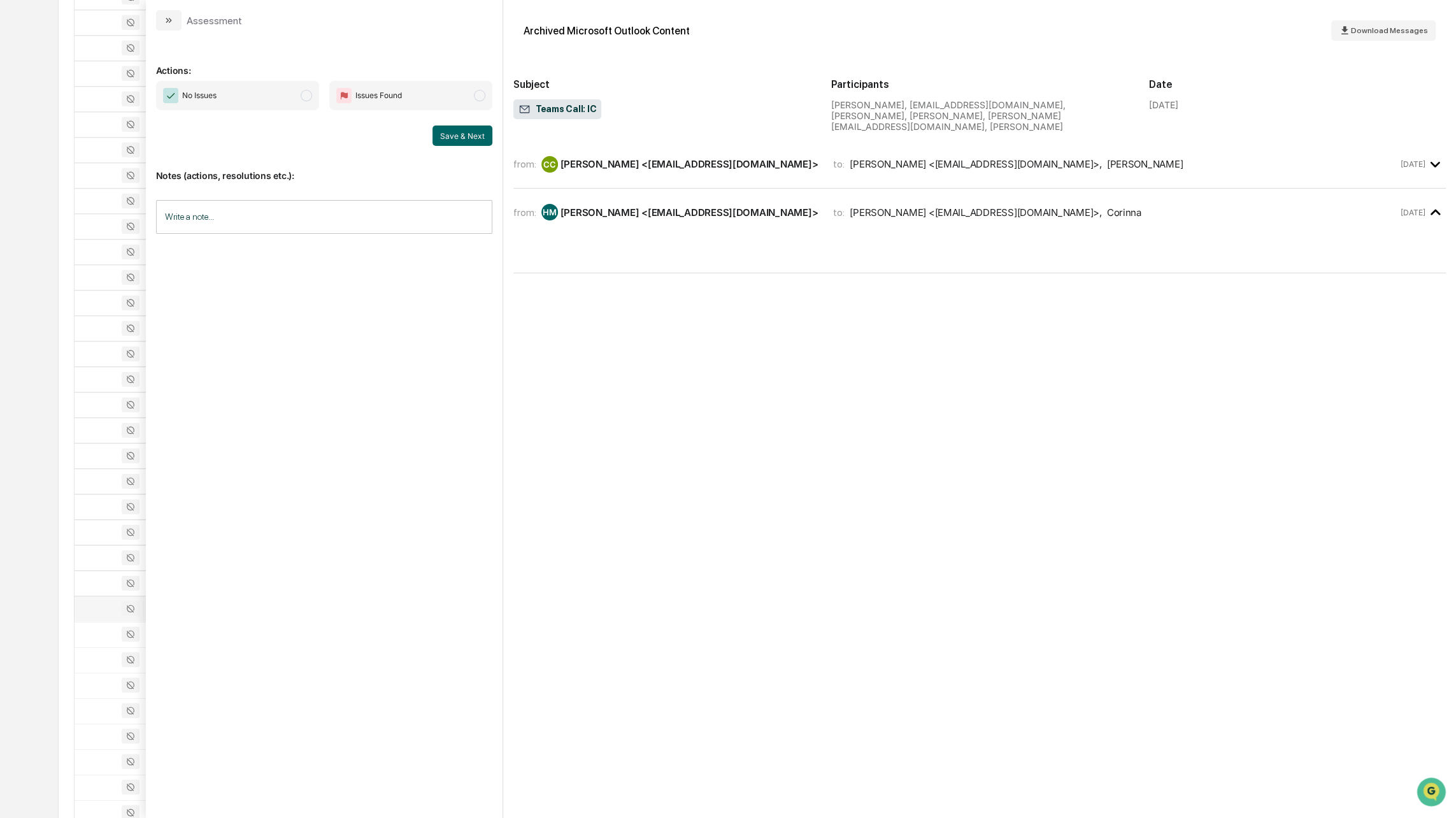
click at [618, 159] on div "[PERSON_NAME] <[EMAIL_ADDRESS][DOMAIN_NAME]>" at bounding box center [689, 164] width 258 height 12
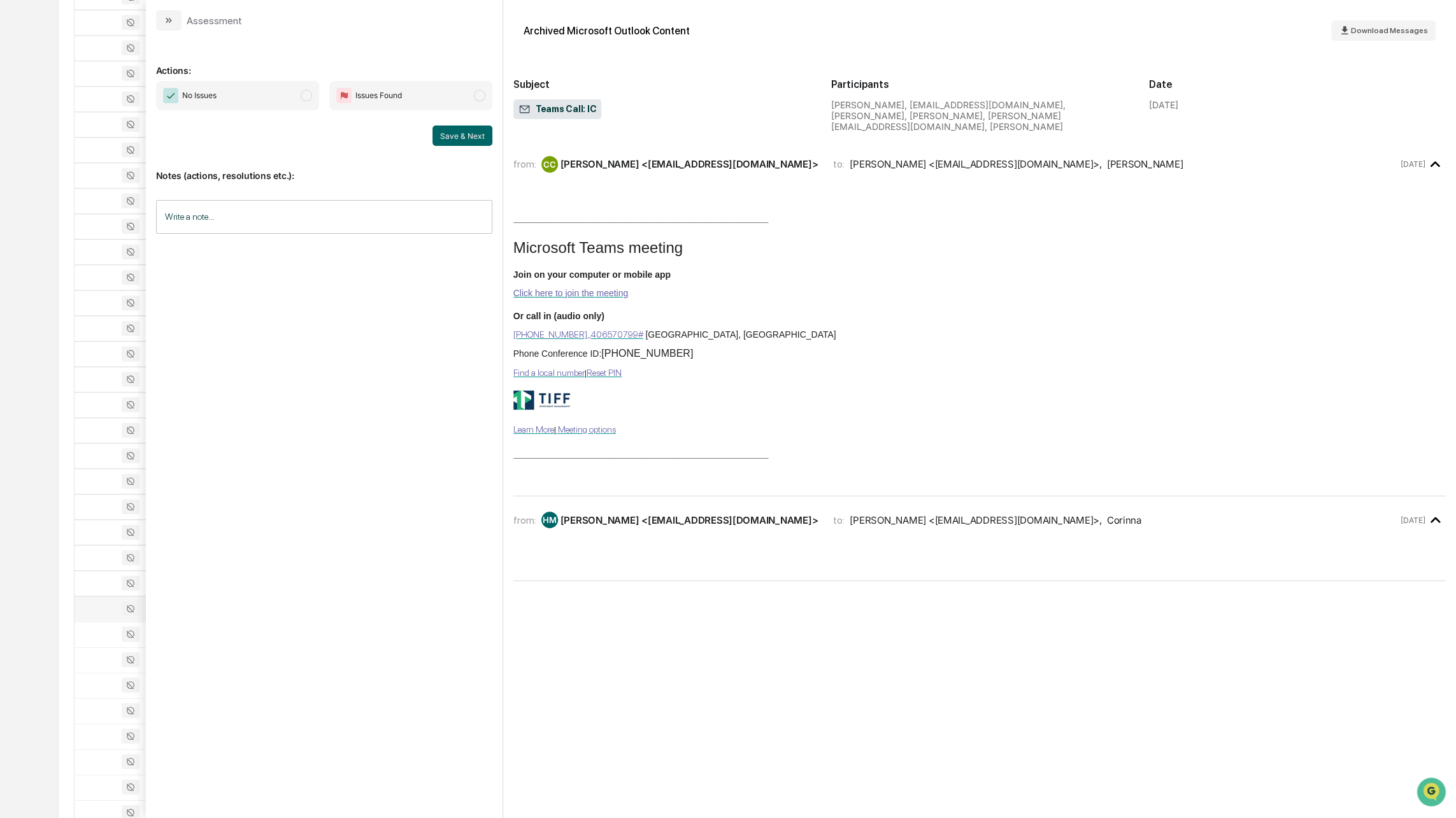
click at [650, 532] on div "from: [PERSON_NAME], [PERSON_NAME] <[EMAIL_ADDRESS][DOMAIN_NAME]> to: [PERSON_N…" at bounding box center [980, 520] width 932 height 27
click at [1379, 28] on span "Download Messages" at bounding box center [1389, 30] width 77 height 9
click at [174, 25] on button "modal" at bounding box center [168, 20] width 25 height 20
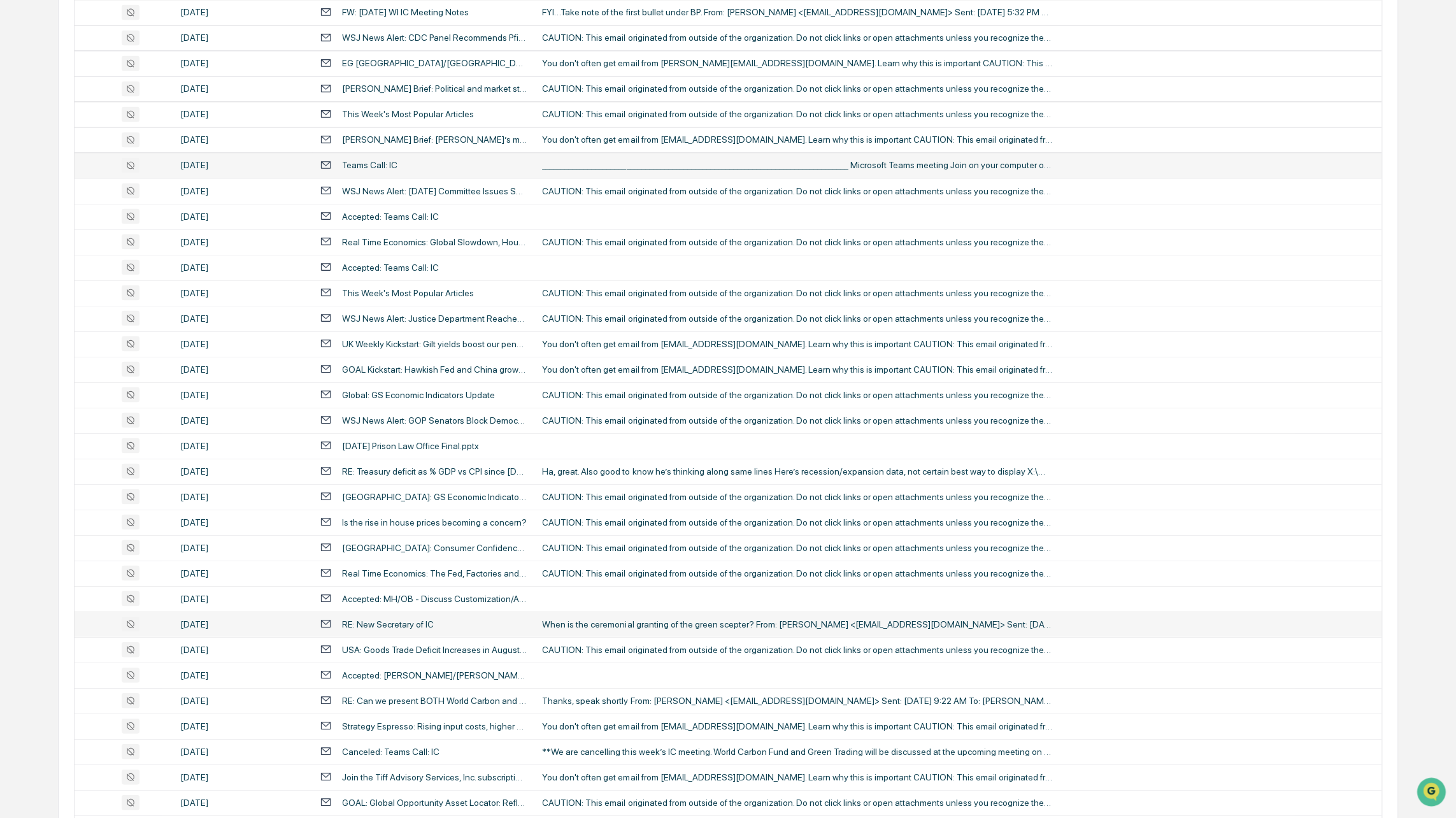
scroll to position [1644, 0]
click at [374, 623] on div "RE: New Secretary of IC" at bounding box center [388, 623] width 92 height 10
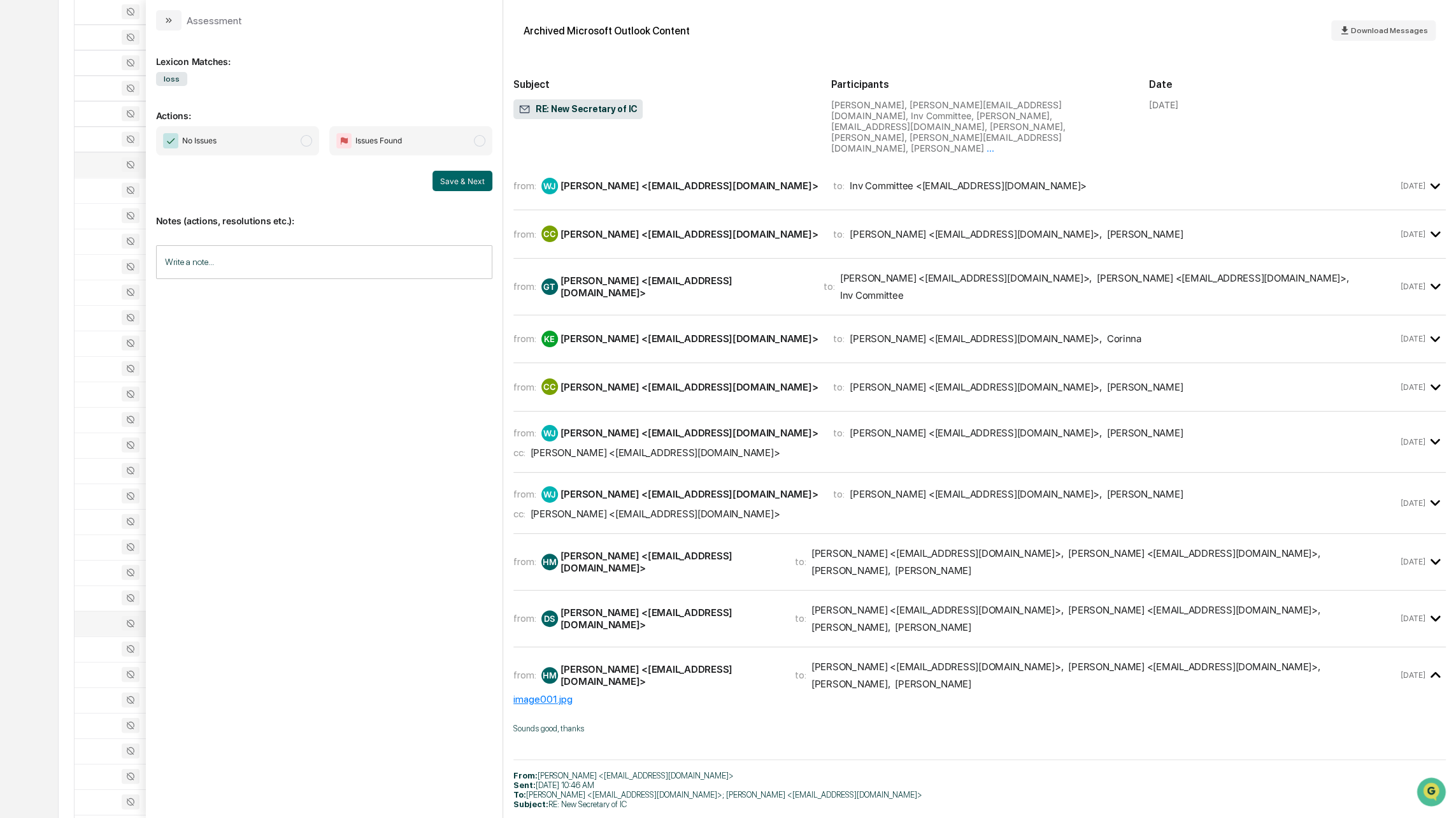
click at [637, 180] on div "[PERSON_NAME] <[EMAIL_ADDRESS][DOMAIN_NAME]>" at bounding box center [689, 185] width 258 height 12
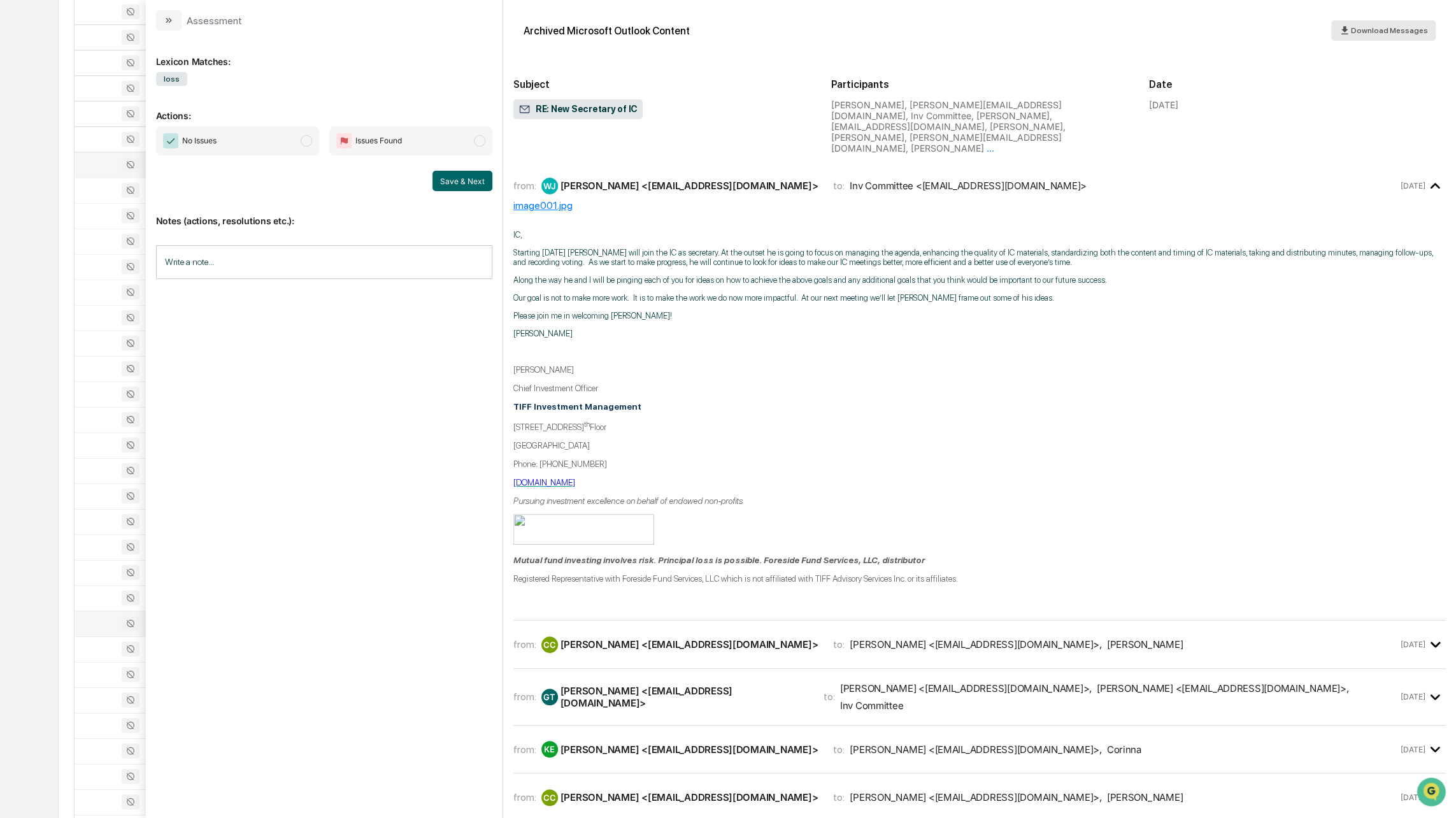
click at [1388, 33] on span "Download Messages" at bounding box center [1389, 30] width 77 height 9
